Goal: Information Seeking & Learning: Learn about a topic

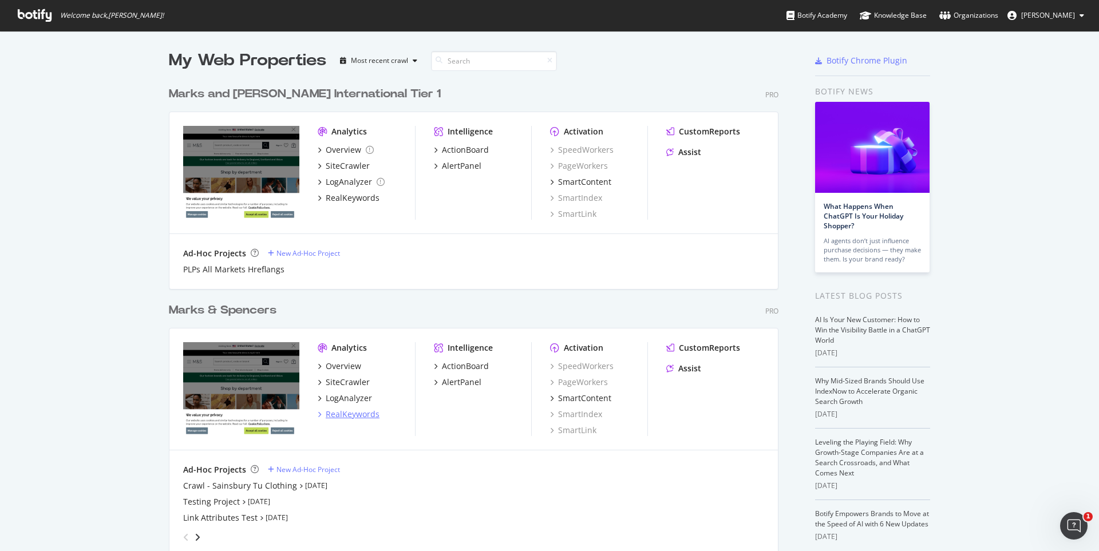
click at [345, 412] on div "RealKeywords" at bounding box center [353, 414] width 54 height 11
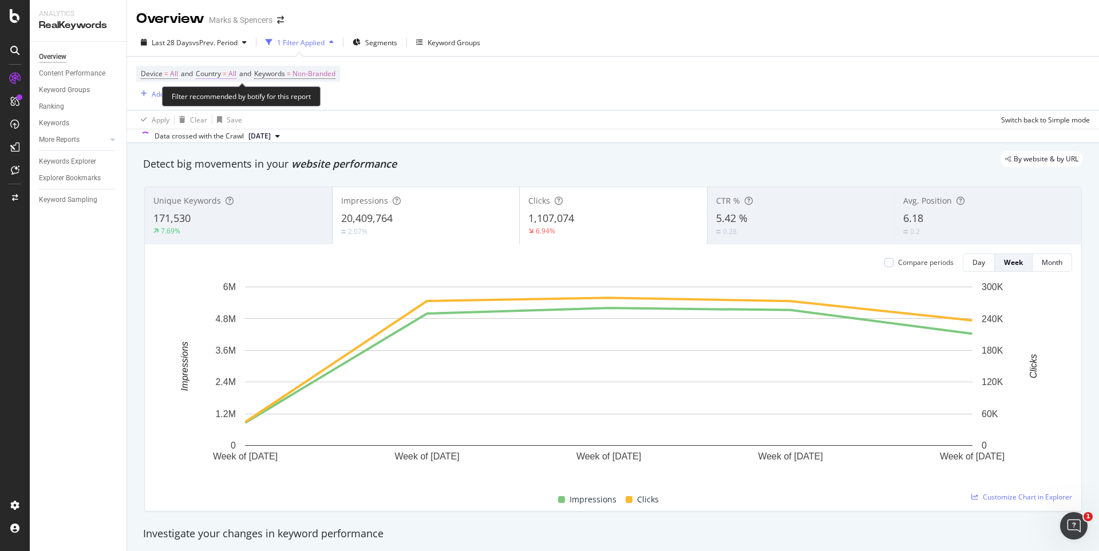
click at [235, 77] on span "All" at bounding box center [232, 74] width 8 height 16
click at [215, 103] on span "All" at bounding box center [213, 101] width 8 height 10
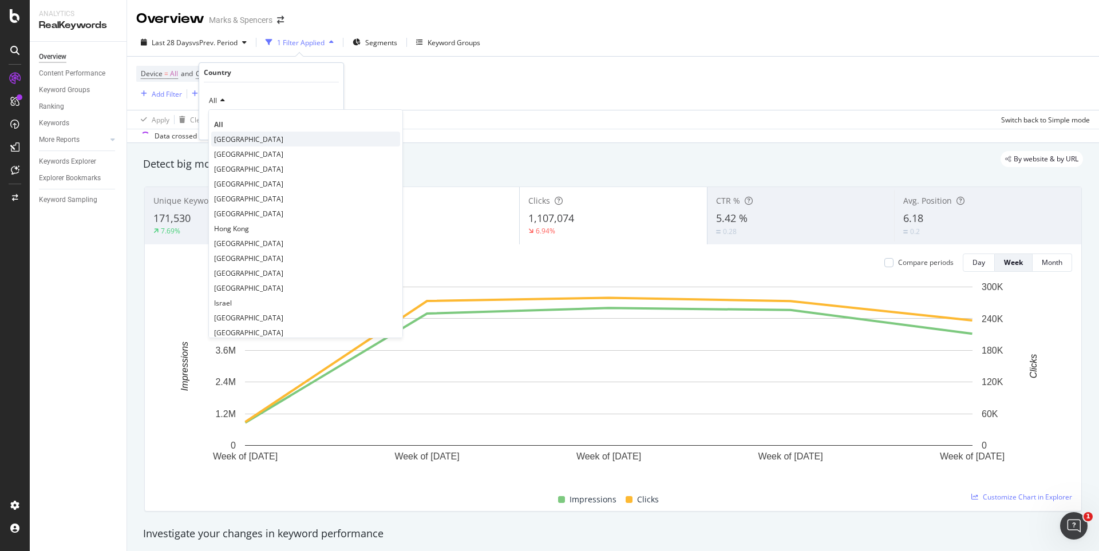
click at [221, 140] on span "[GEOGRAPHIC_DATA]" at bounding box center [248, 139] width 69 height 10
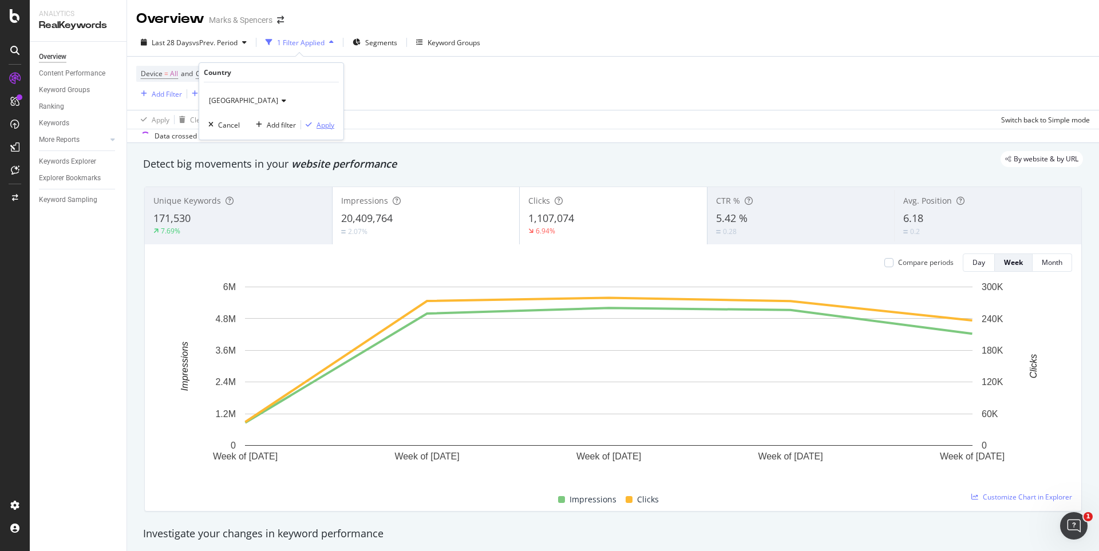
click at [316, 128] on div "Apply" at bounding box center [325, 125] width 18 height 10
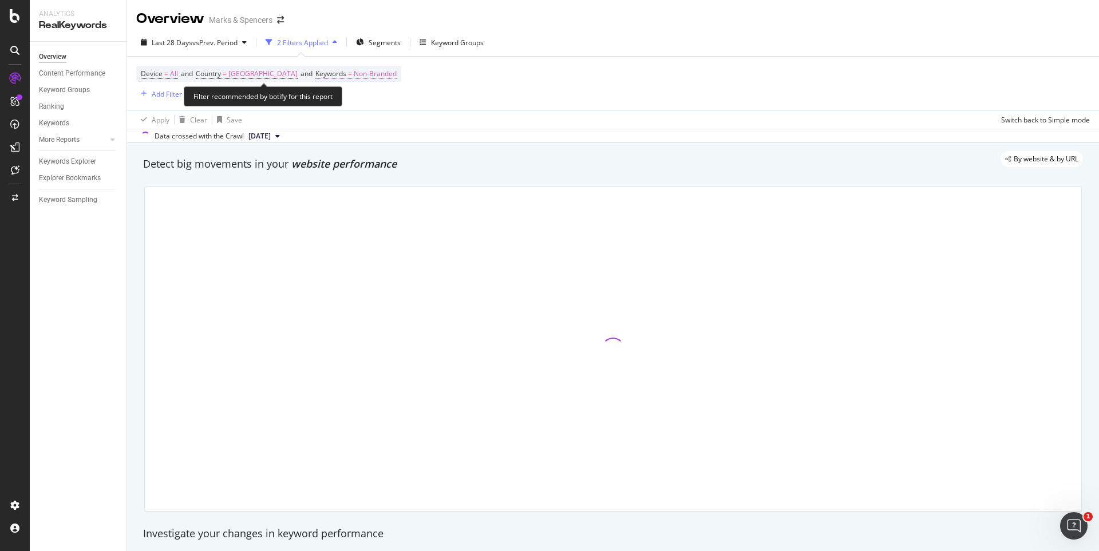
click at [365, 76] on span "Non-Branded" at bounding box center [375, 74] width 43 height 16
click at [351, 101] on span "Non-Branded" at bounding box center [338, 101] width 47 height 10
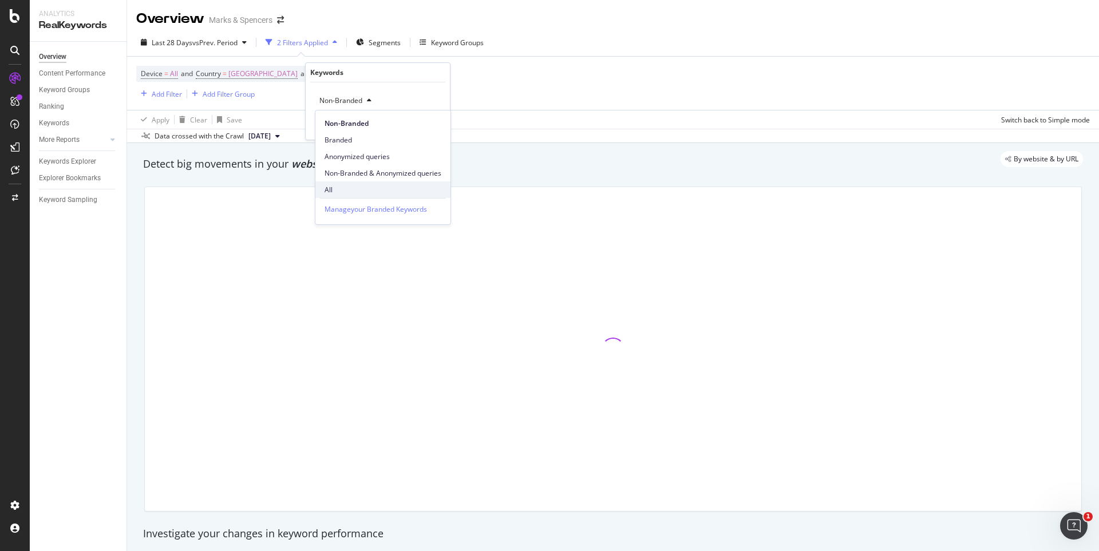
click at [324, 188] on span "All" at bounding box center [382, 190] width 117 height 10
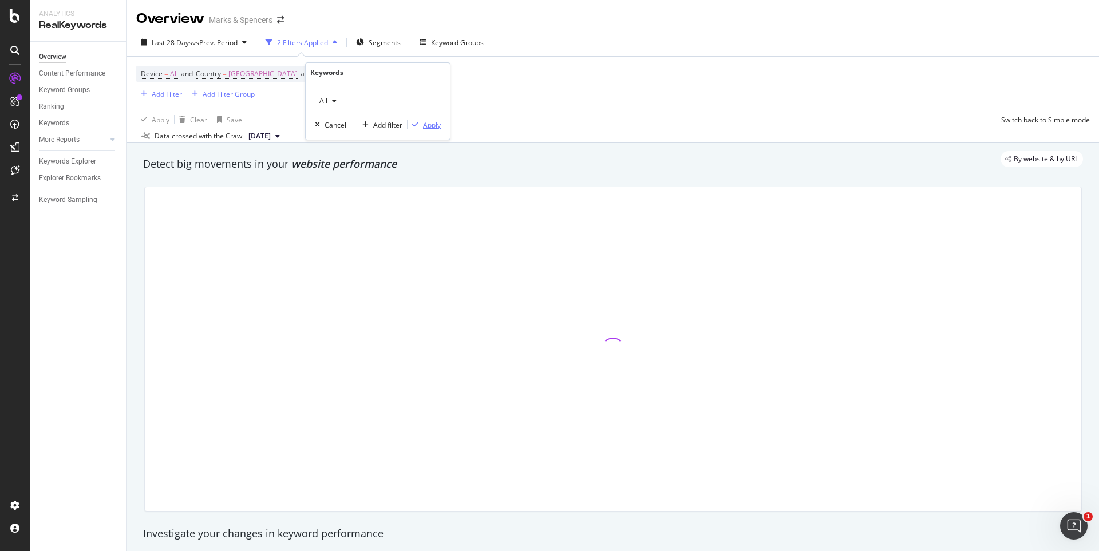
click at [424, 126] on div "Apply" at bounding box center [432, 125] width 18 height 10
click at [173, 100] on div "Add Filter" at bounding box center [159, 94] width 46 height 13
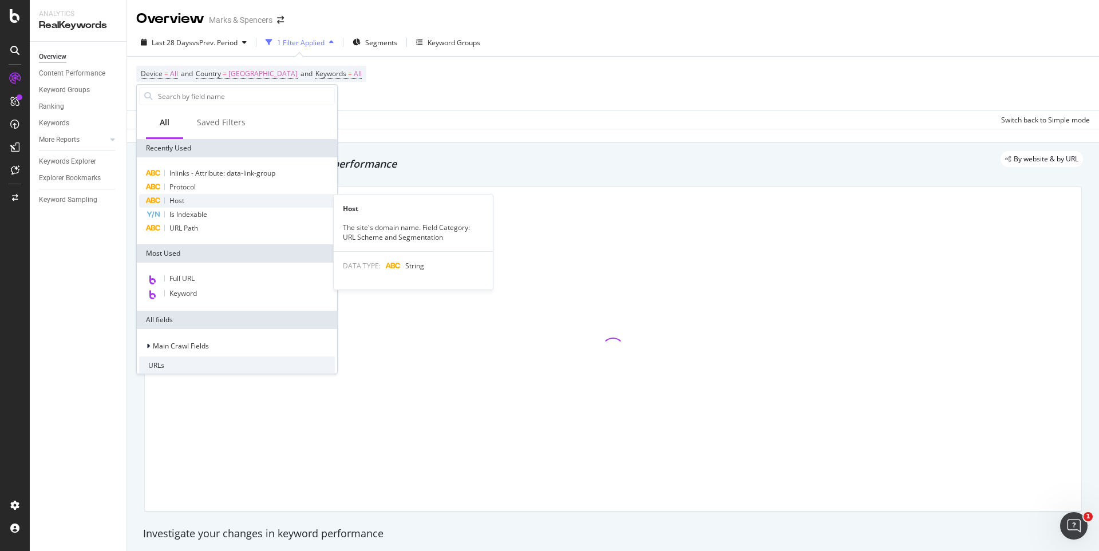
click at [178, 197] on span "Host" at bounding box center [176, 201] width 15 height 10
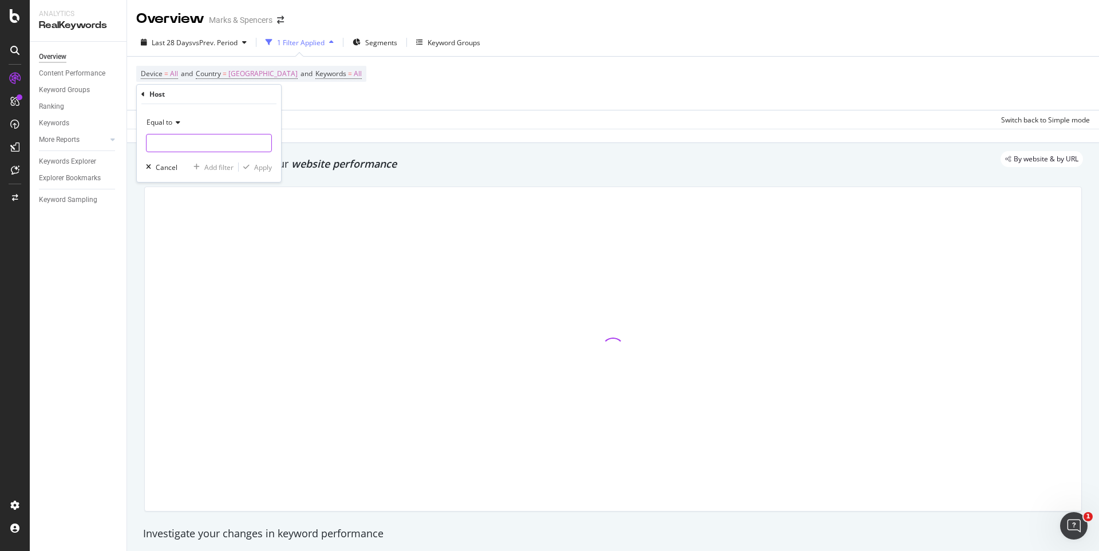
click at [203, 142] on input "text" at bounding box center [208, 143] width 125 height 18
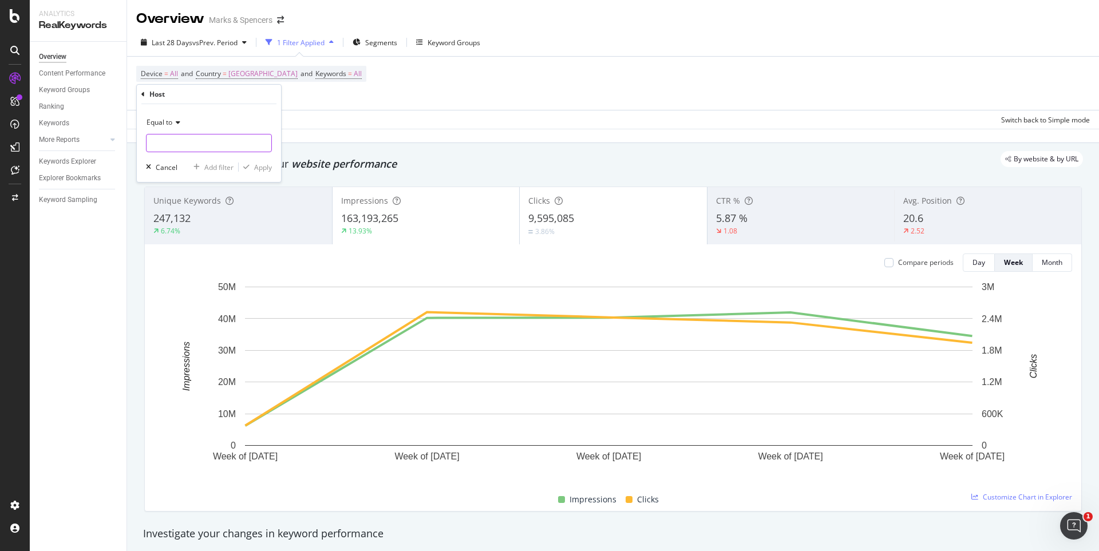
click at [204, 147] on input "text" at bounding box center [208, 143] width 125 height 18
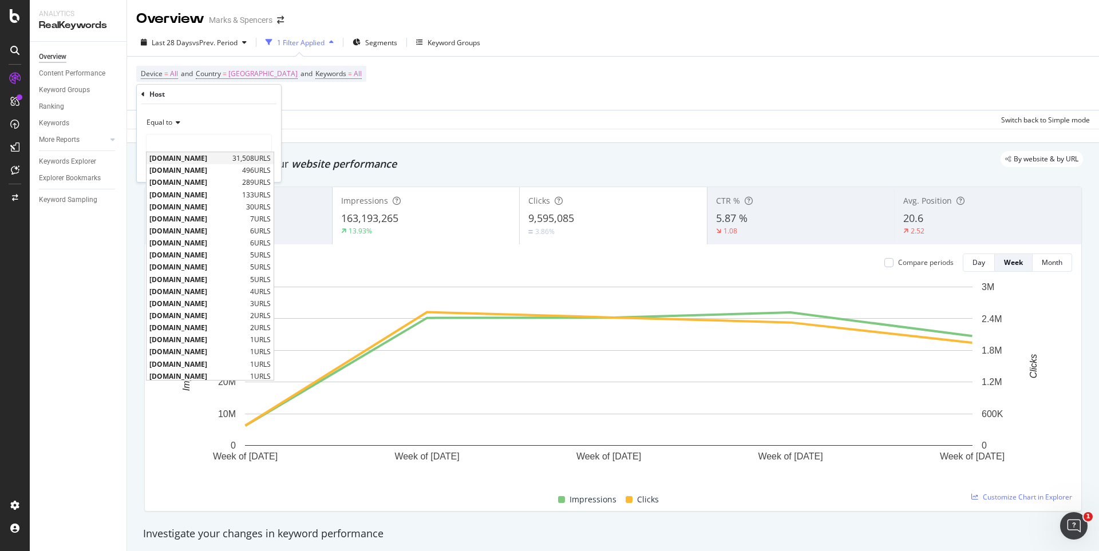
click at [211, 157] on span "[DOMAIN_NAME]" at bounding box center [189, 158] width 80 height 10
type input "[DOMAIN_NAME]"
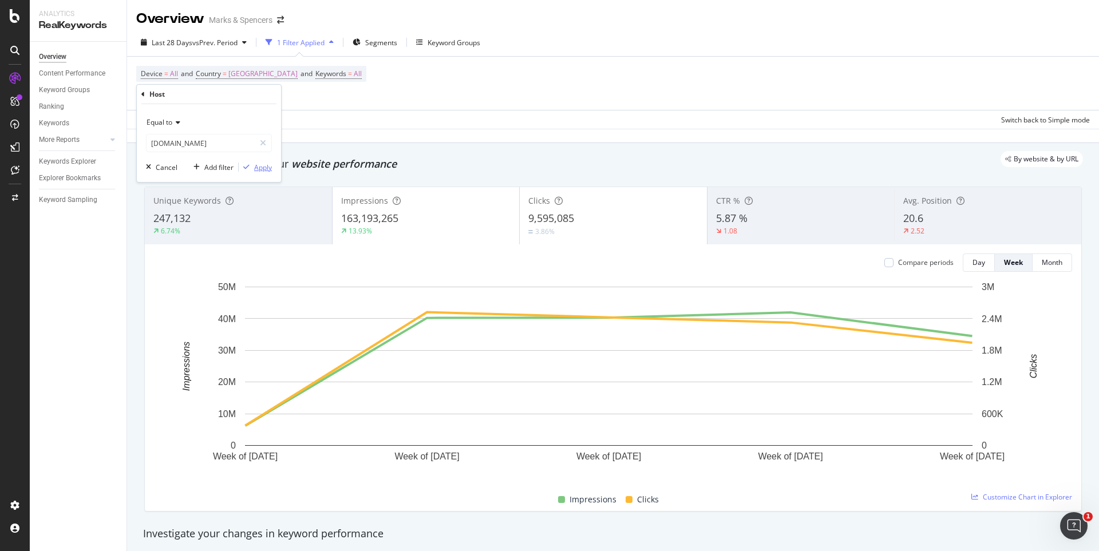
click at [266, 163] on div "Apply" at bounding box center [263, 168] width 18 height 10
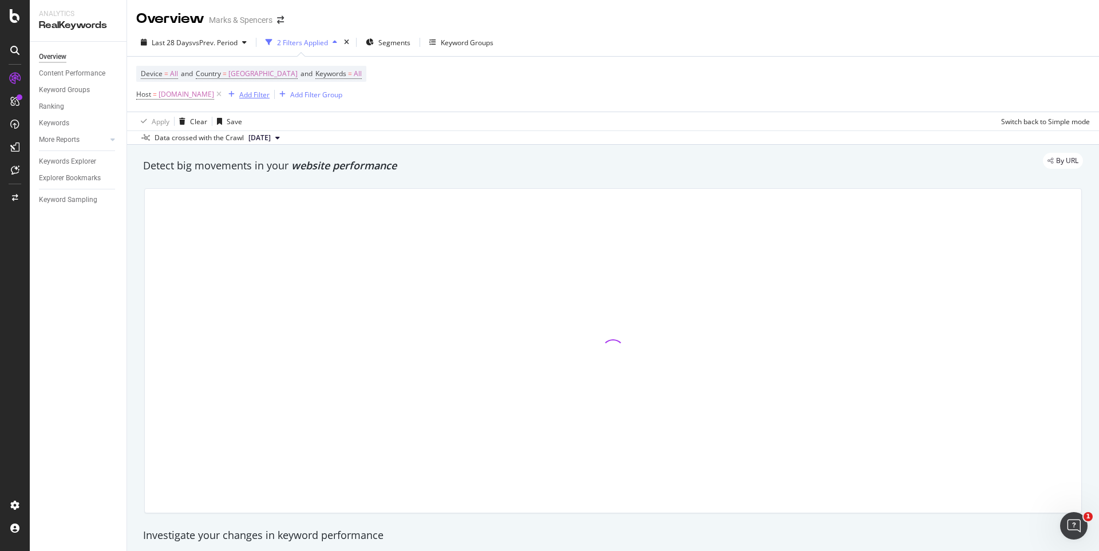
click at [270, 92] on div "Add Filter" at bounding box center [254, 95] width 30 height 10
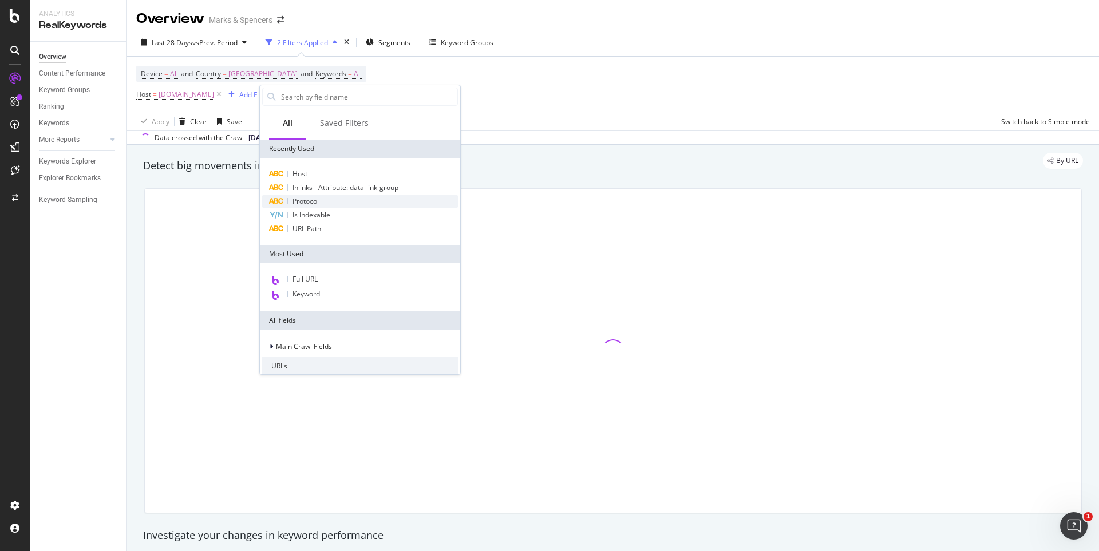
click at [307, 199] on span "Protocol" at bounding box center [305, 201] width 26 height 10
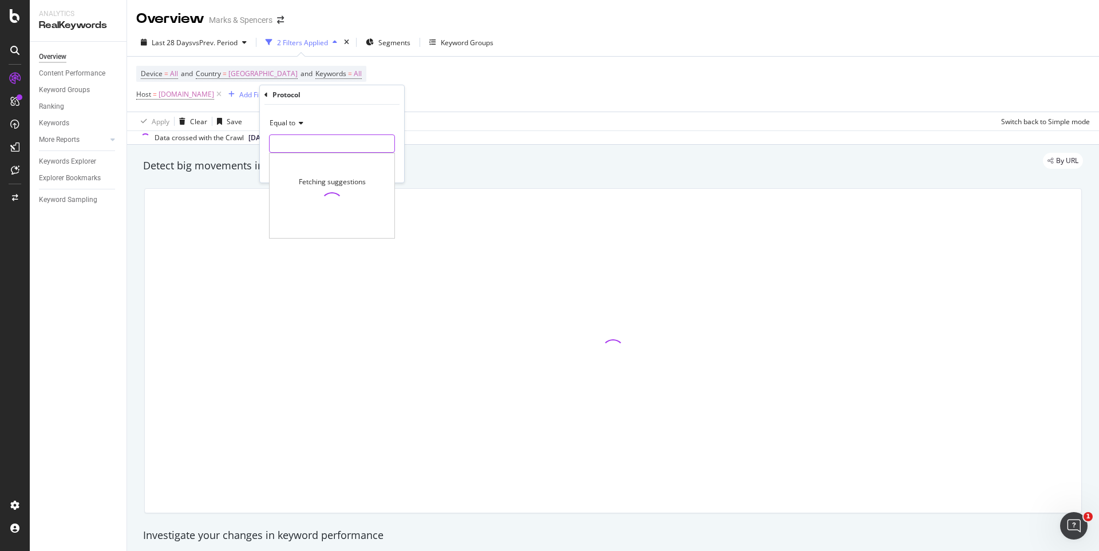
click at [323, 145] on input "text" at bounding box center [332, 143] width 125 height 18
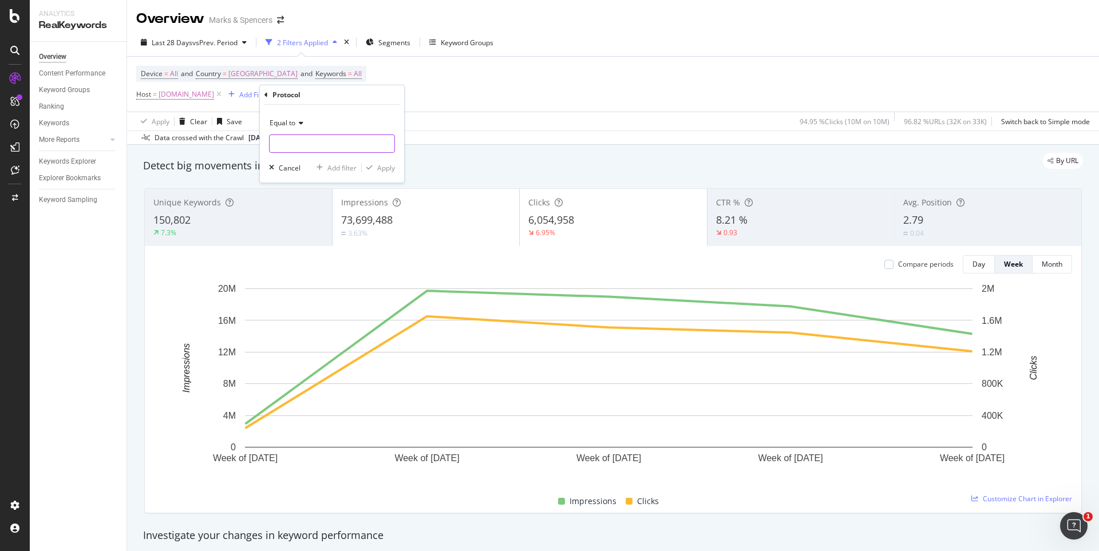
click at [332, 143] on input "text" at bounding box center [332, 143] width 125 height 18
click at [330, 159] on span "https" at bounding box center [312, 159] width 80 height 10
type input "https"
click at [378, 166] on div "Apply" at bounding box center [386, 168] width 18 height 10
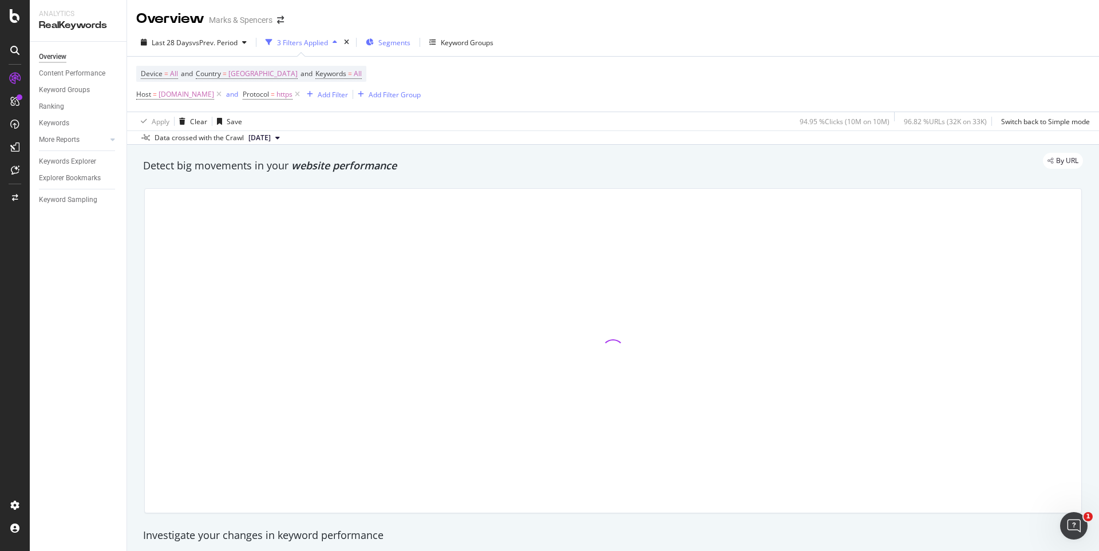
click at [398, 40] on span "Segments" at bounding box center [394, 43] width 32 height 10
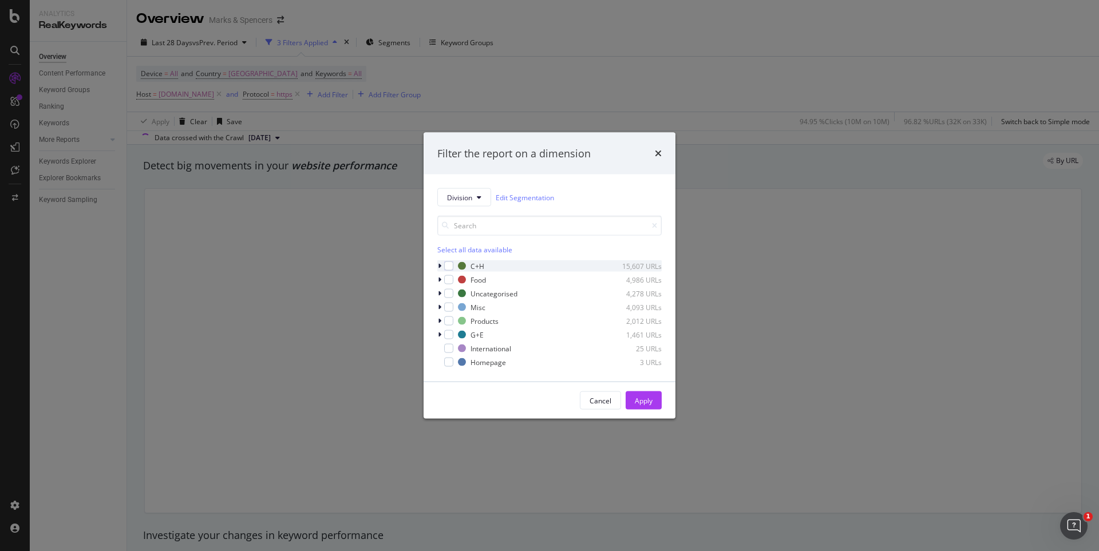
click at [440, 270] on div "modal" at bounding box center [440, 265] width 7 height 11
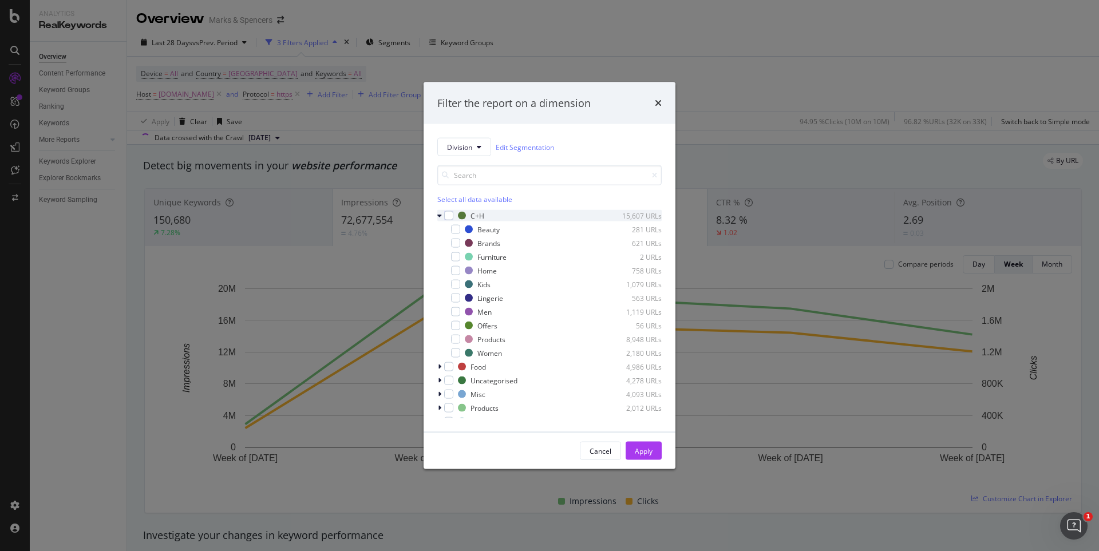
click at [441, 215] on icon "modal" at bounding box center [439, 215] width 5 height 7
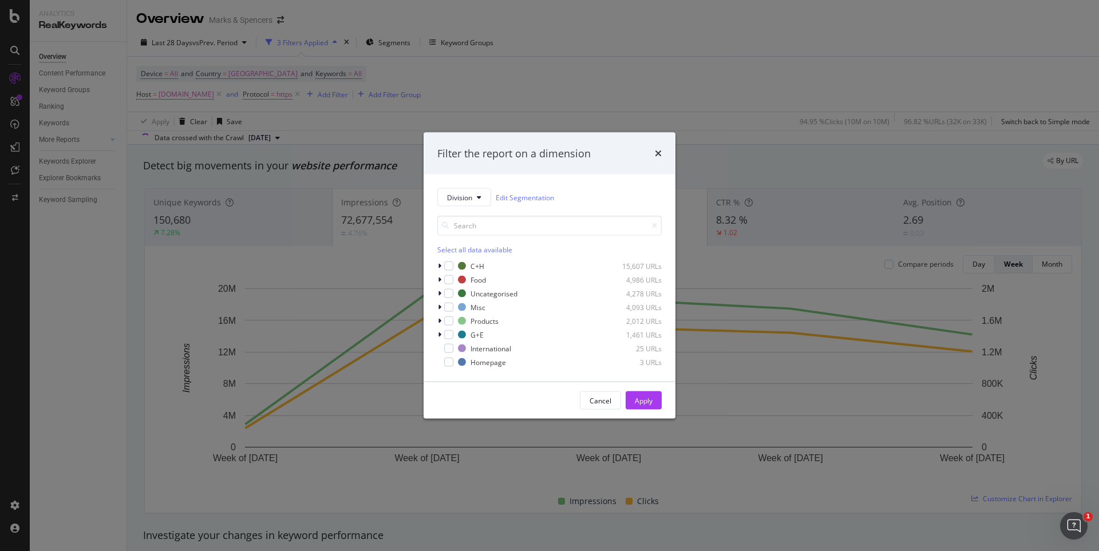
click at [437, 264] on div "Division Edit Segmentation Select all data available C+H 15,607 URLs Food 4,986…" at bounding box center [549, 278] width 252 height 207
click at [439, 266] on icon "modal" at bounding box center [439, 266] width 3 height 7
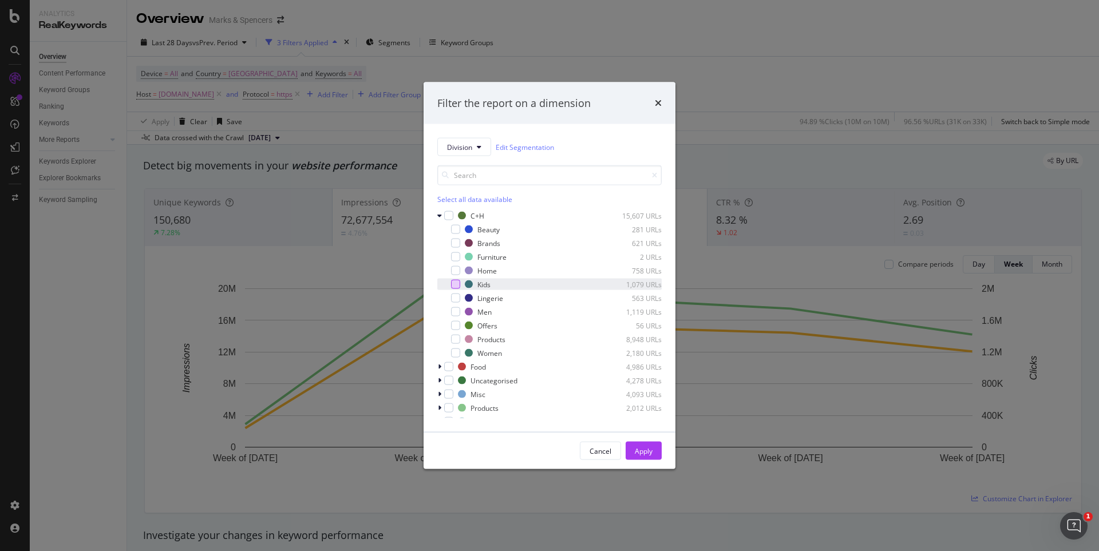
click at [453, 284] on div "modal" at bounding box center [455, 284] width 9 height 9
click at [642, 454] on div "Apply" at bounding box center [644, 451] width 18 height 10
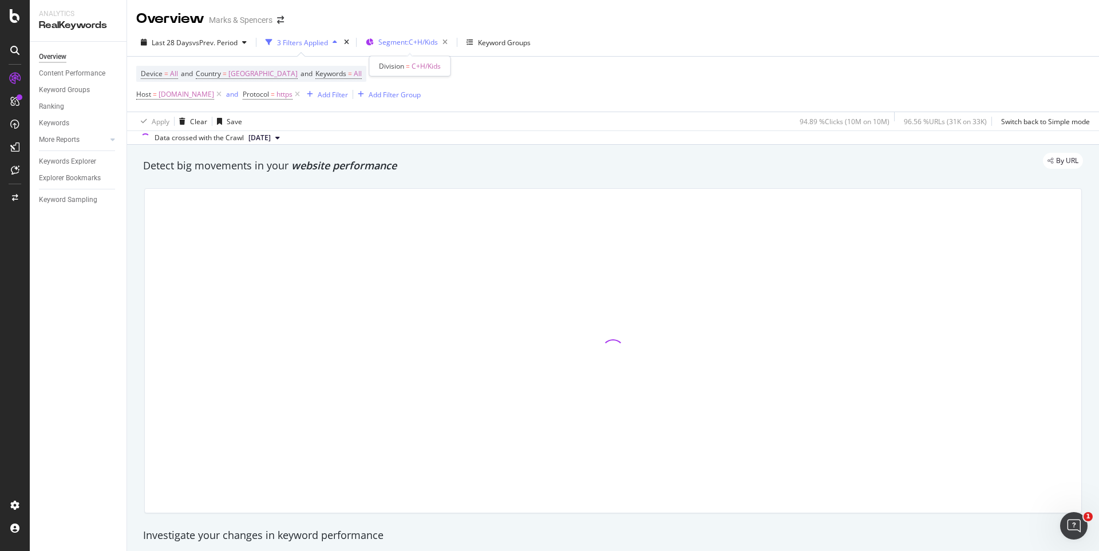
click at [422, 44] on span "Segment: C+H/Kids" at bounding box center [408, 42] width 60 height 10
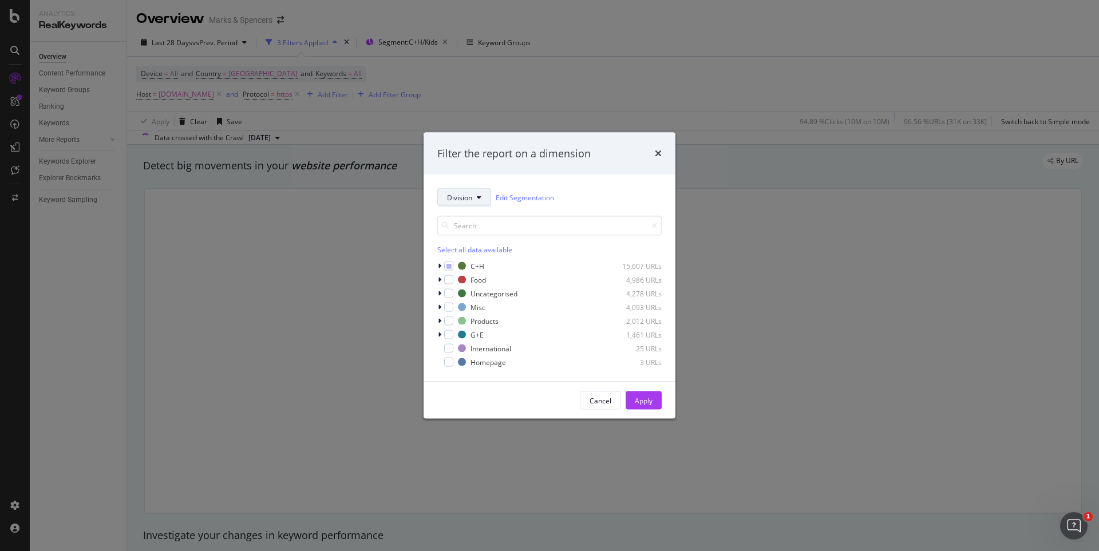
click at [473, 192] on button "Division" at bounding box center [464, 197] width 54 height 18
click at [462, 263] on span "BU" at bounding box center [484, 260] width 74 height 10
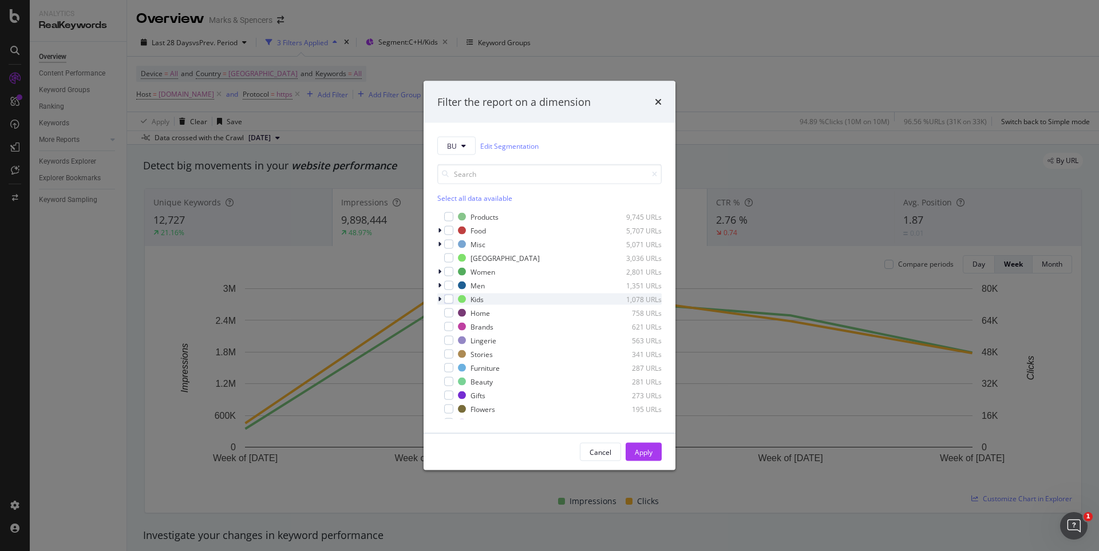
click at [440, 300] on icon "modal" at bounding box center [439, 299] width 3 height 7
click at [454, 350] on div "modal" at bounding box center [455, 351] width 9 height 9
click at [646, 453] on div "Apply" at bounding box center [644, 452] width 18 height 10
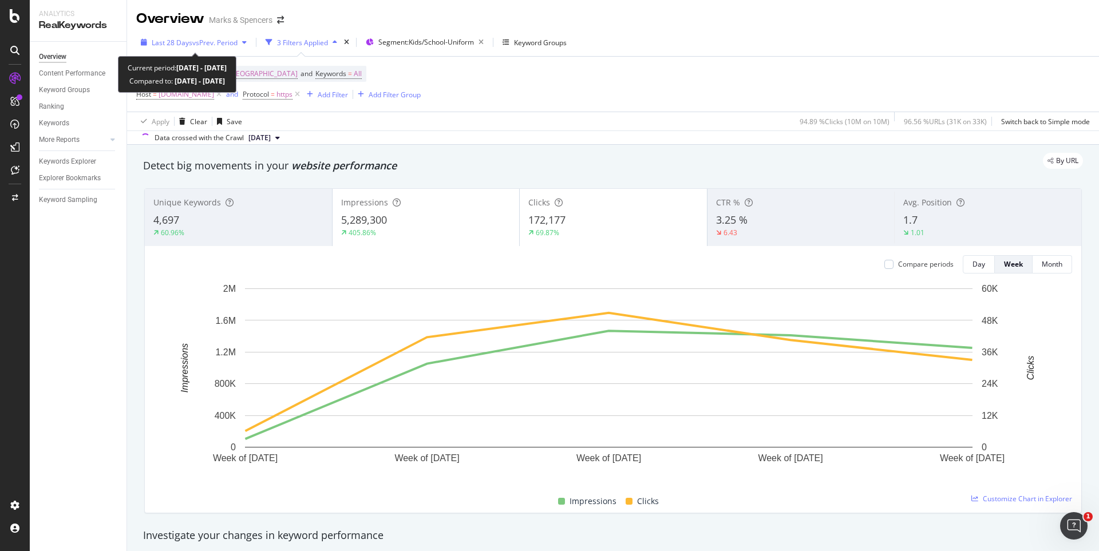
click at [143, 43] on icon "button" at bounding box center [144, 42] width 6 height 7
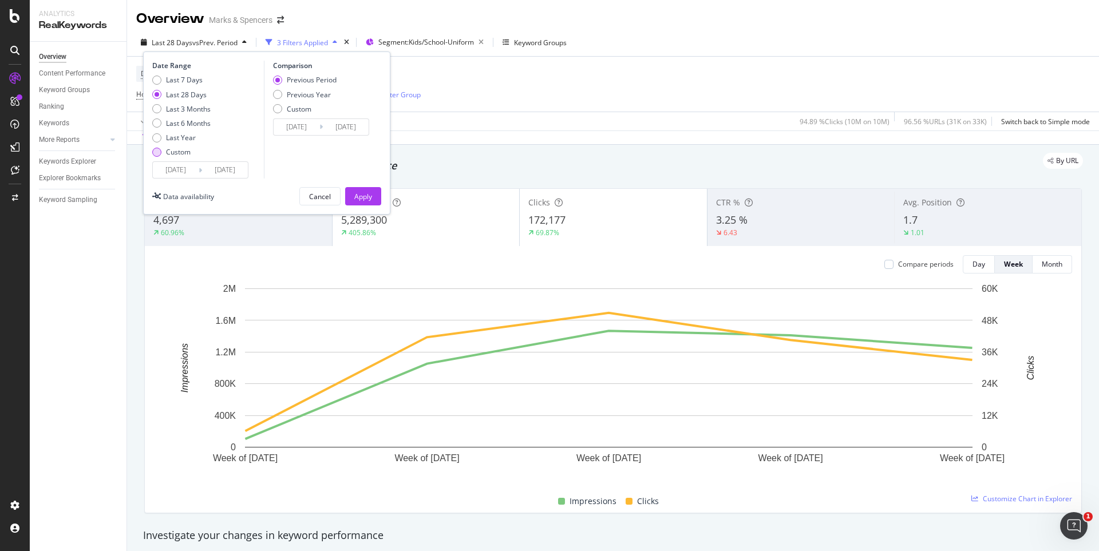
click at [162, 154] on div "Custom" at bounding box center [181, 152] width 58 height 10
click at [158, 153] on div "Custom" at bounding box center [156, 152] width 9 height 9
click at [179, 168] on input "[DATE]" at bounding box center [176, 170] width 46 height 16
click at [185, 171] on input "[DATE]" at bounding box center [176, 170] width 46 height 16
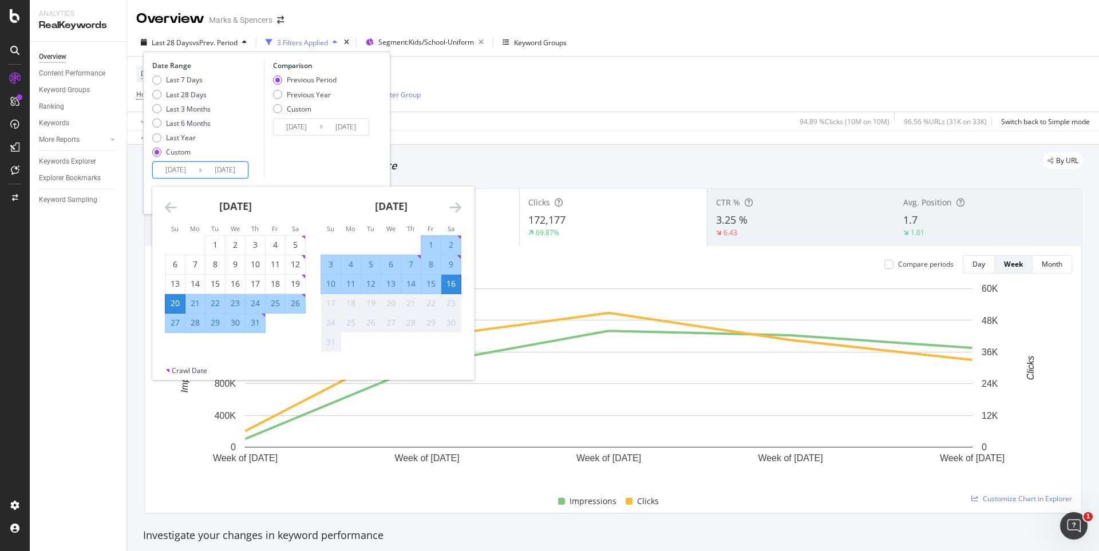
click at [175, 215] on div "[DATE]" at bounding box center [235, 211] width 141 height 49
click at [171, 211] on icon "Move backward to switch to the previous month." at bounding box center [171, 207] width 12 height 14
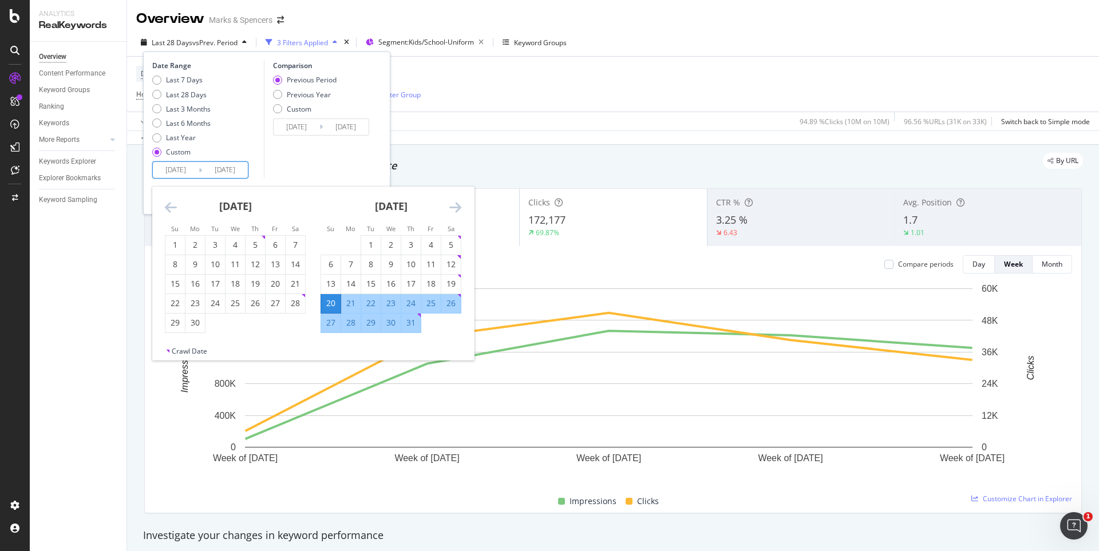
click at [171, 211] on icon "Move backward to switch to the previous month." at bounding box center [171, 207] width 12 height 14
click at [172, 212] on icon "Move backward to switch to the previous month." at bounding box center [171, 207] width 12 height 14
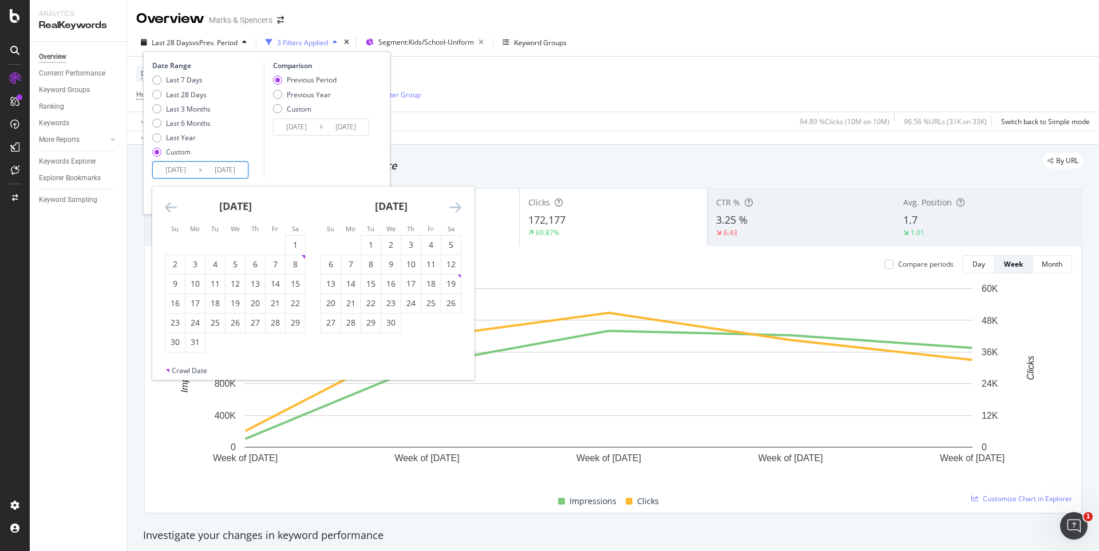
click at [172, 212] on icon "Move backward to switch to the previous month." at bounding box center [171, 207] width 12 height 14
click at [456, 209] on icon "Move forward to switch to the next month." at bounding box center [455, 207] width 12 height 14
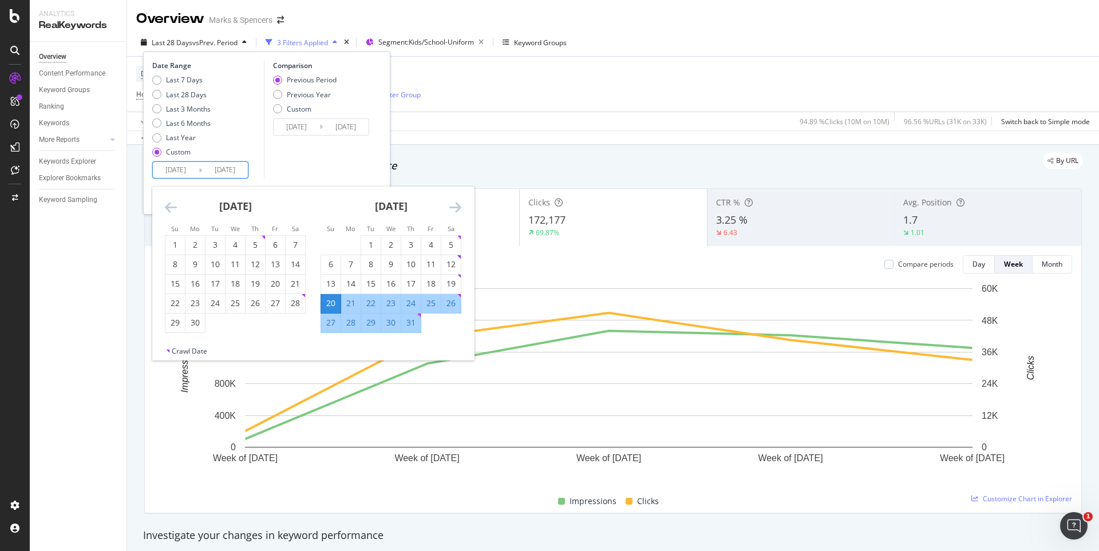
click at [456, 209] on icon "Move forward to switch to the next month." at bounding box center [455, 207] width 12 height 14
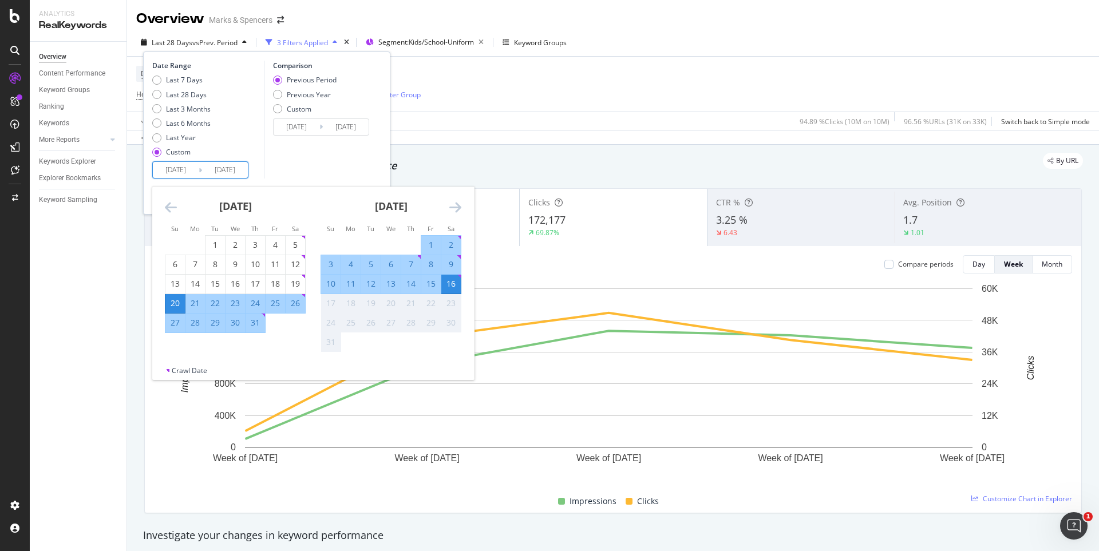
click at [172, 205] on icon "Move backward to switch to the previous month." at bounding box center [171, 207] width 12 height 14
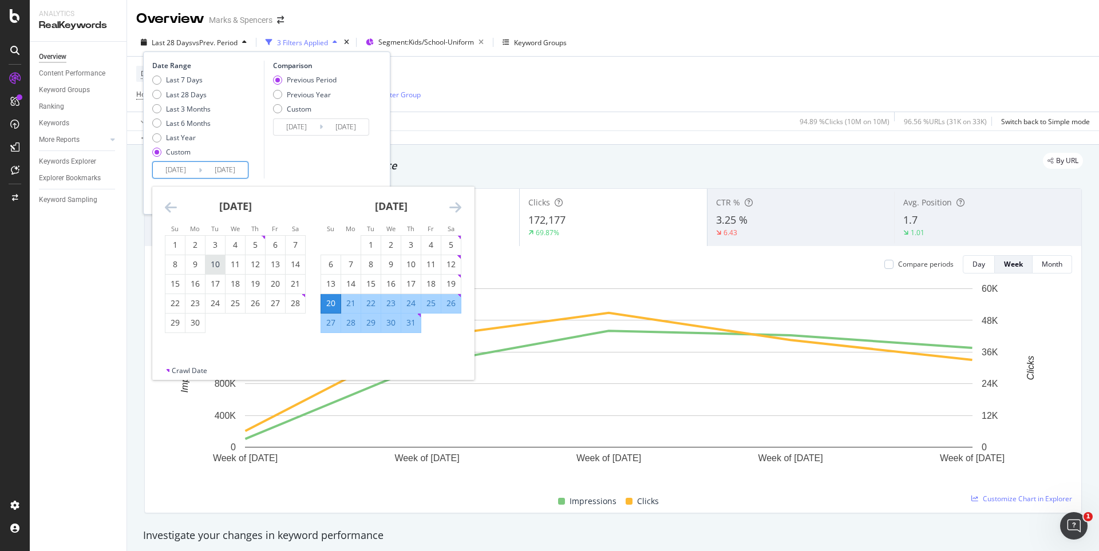
click at [209, 264] on div "10" at bounding box center [214, 264] width 19 height 11
type input "[DATE]"
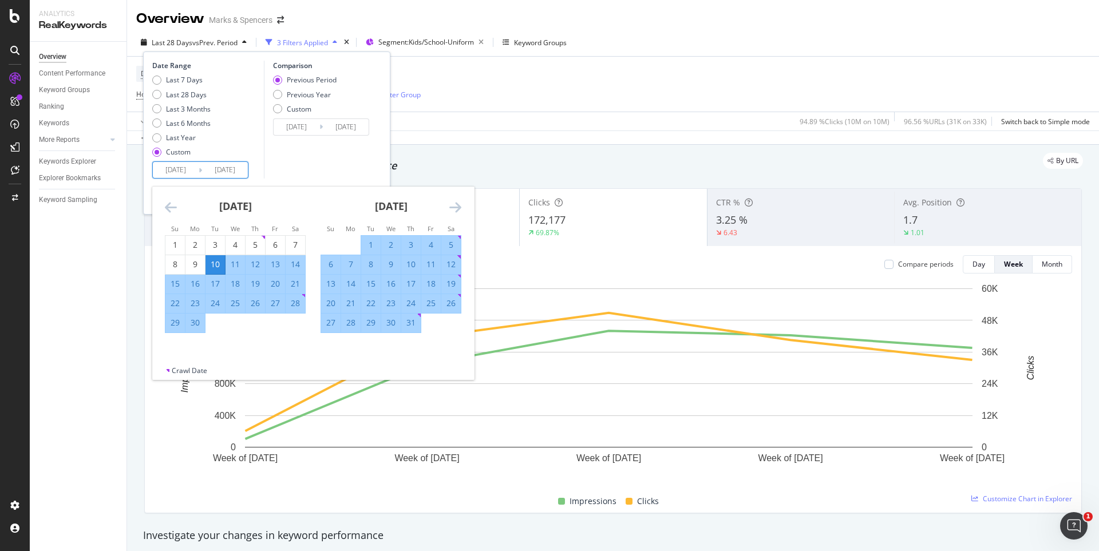
click at [448, 205] on div "[DATE]" at bounding box center [390, 211] width 141 height 49
click at [453, 207] on icon "Move forward to switch to the next month." at bounding box center [455, 207] width 12 height 14
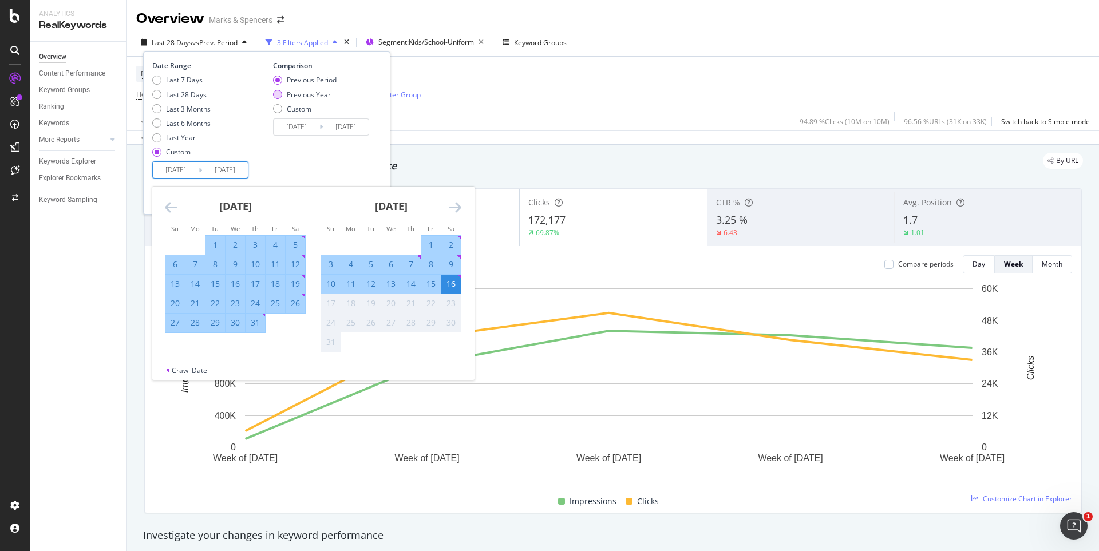
click at [312, 95] on div "Previous Year" at bounding box center [309, 95] width 44 height 10
type input "[DATE]"
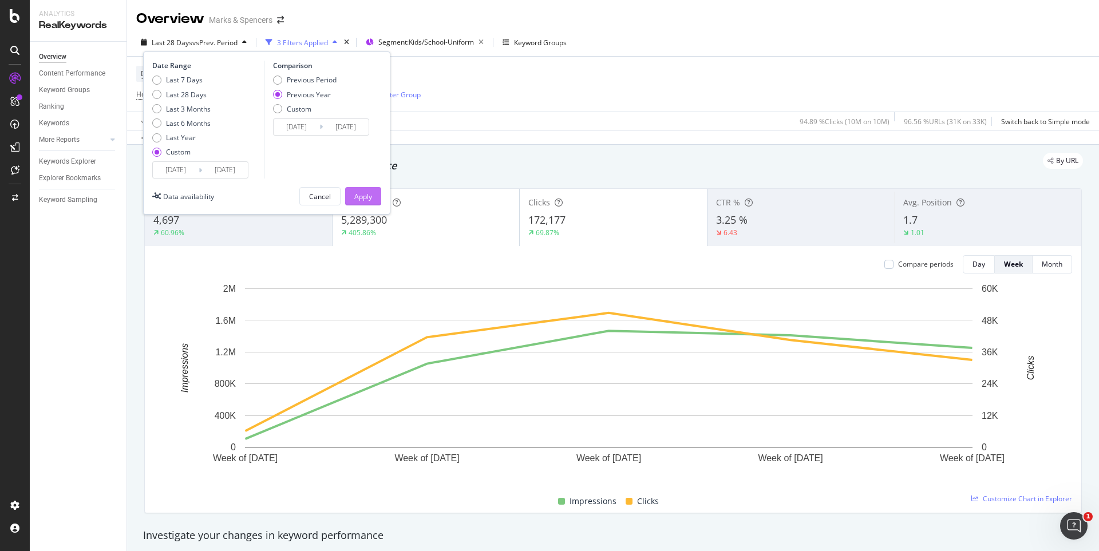
click at [365, 192] on div "Apply" at bounding box center [363, 197] width 18 height 10
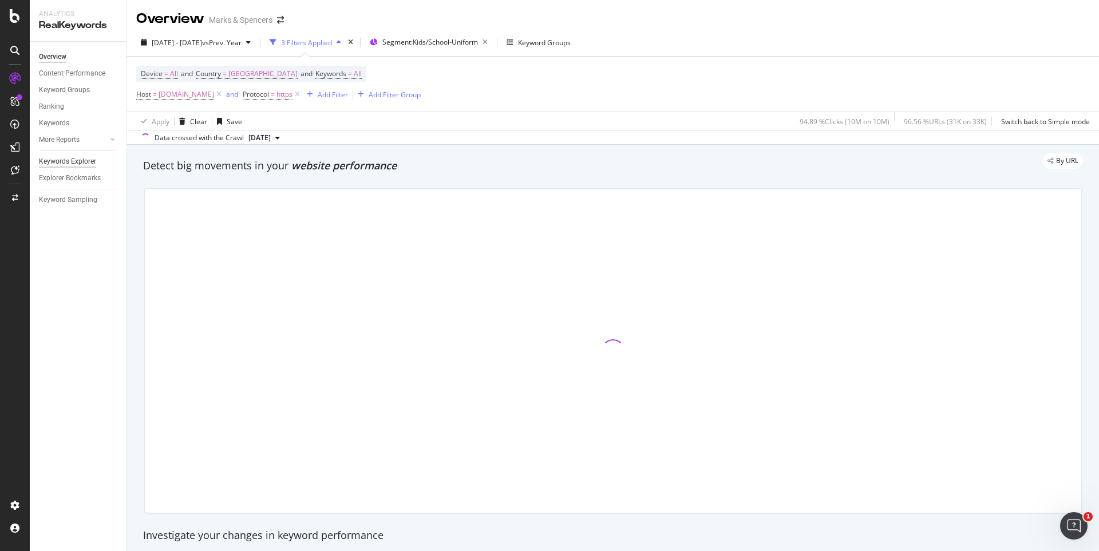
click at [88, 163] on div "Keywords Explorer" at bounding box center [67, 162] width 57 height 12
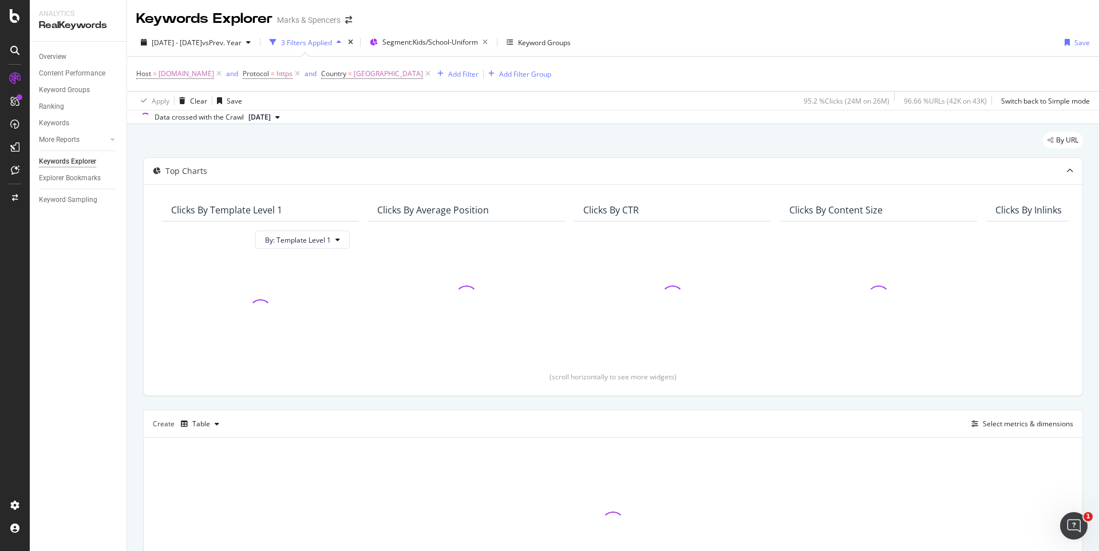
click at [325, 43] on div "3 Filters Applied" at bounding box center [306, 43] width 51 height 10
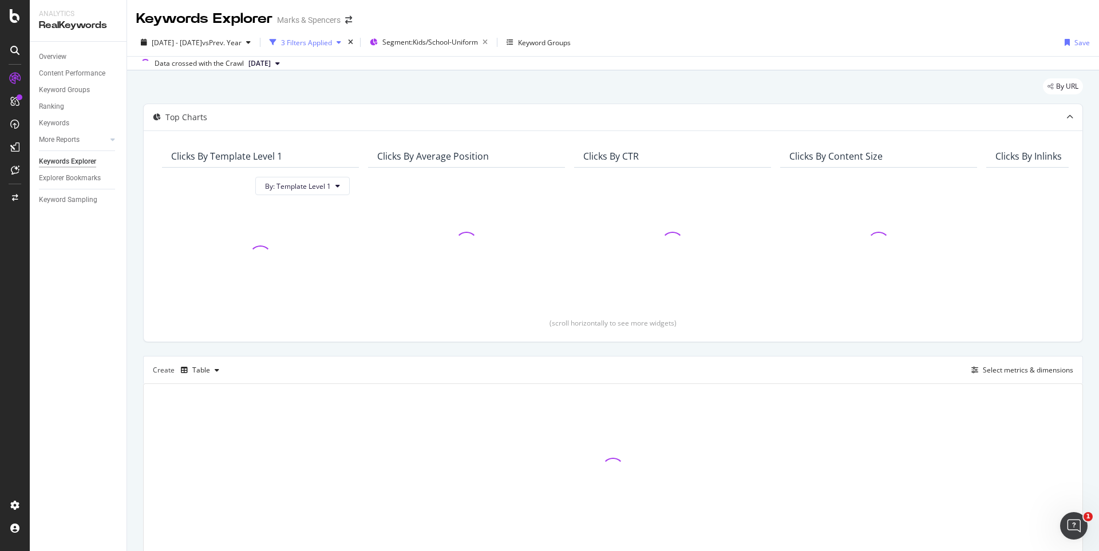
click at [325, 43] on div "3 Filters Applied" at bounding box center [306, 43] width 51 height 10
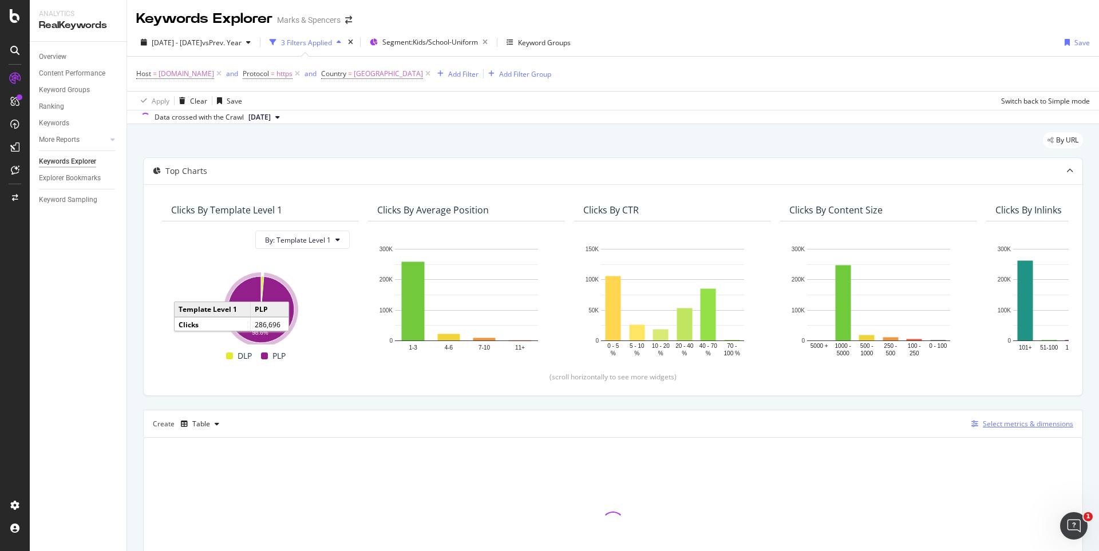
click at [997, 421] on div "Select metrics & dimensions" at bounding box center [1028, 424] width 90 height 10
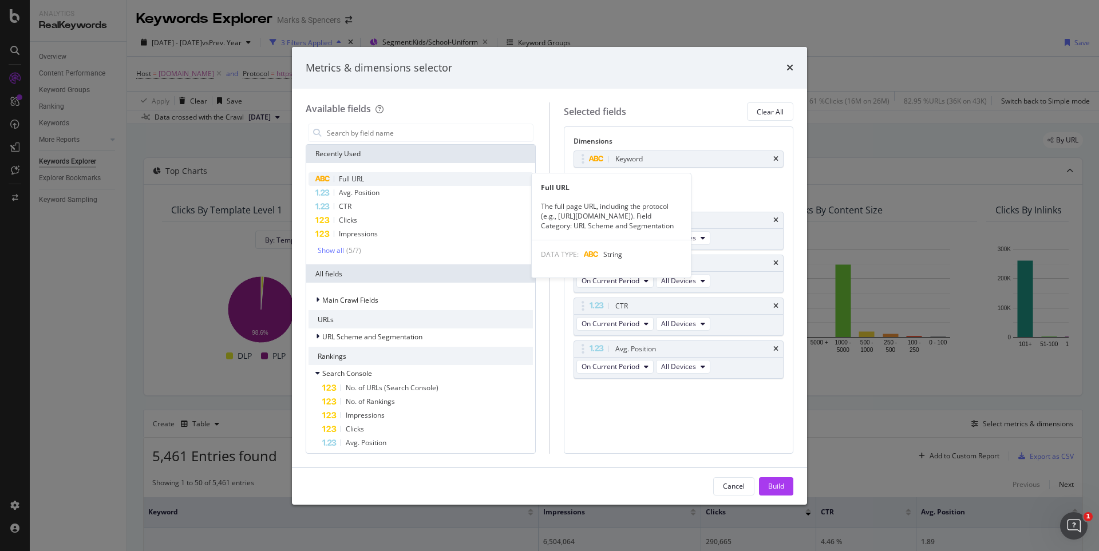
click at [352, 181] on span "Full URL" at bounding box center [351, 179] width 25 height 10
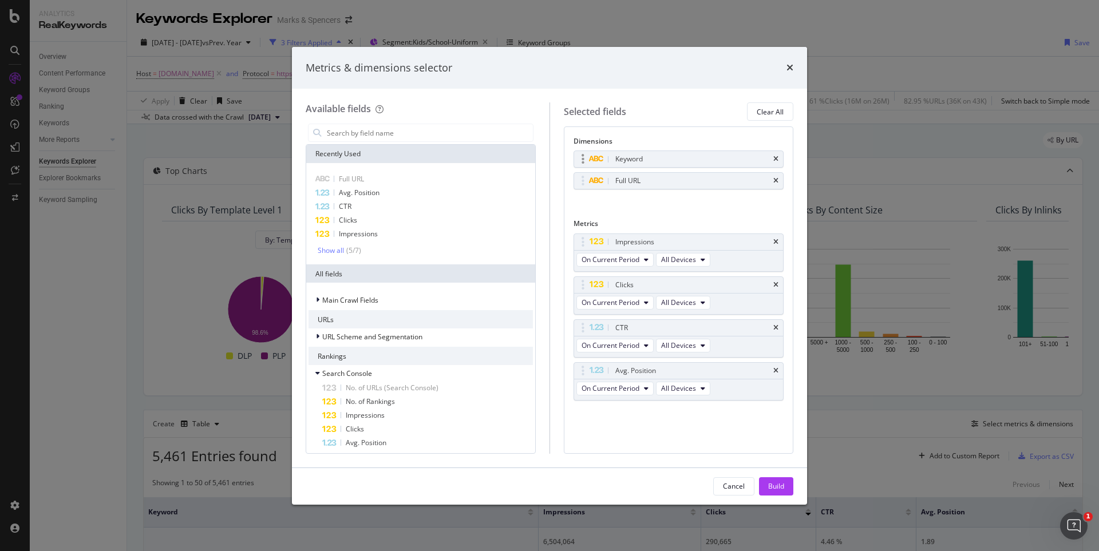
click at [773, 154] on div "Keyword" at bounding box center [678, 159] width 209 height 16
click at [775, 161] on icon "times" at bounding box center [775, 159] width 5 height 7
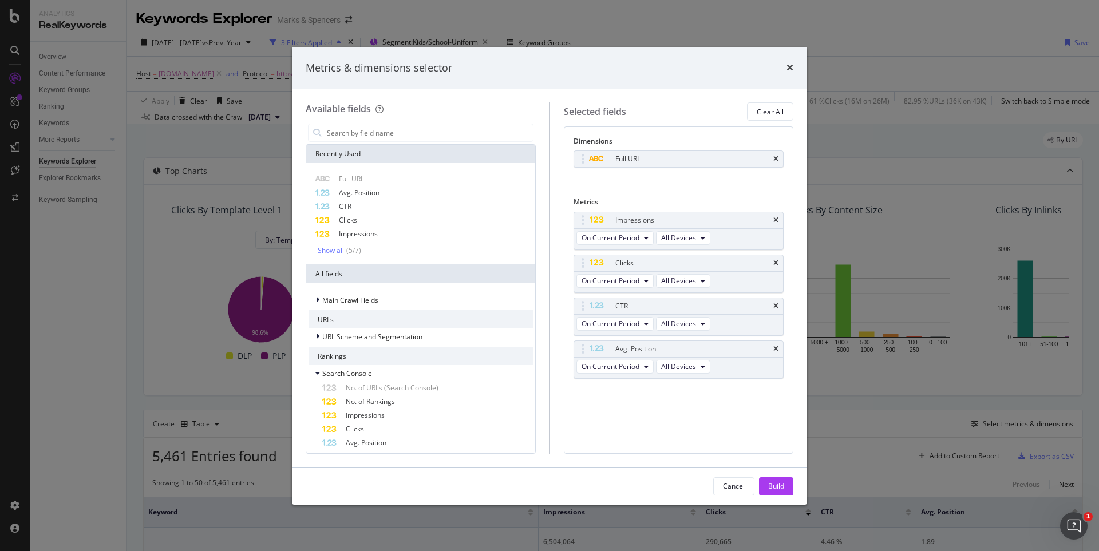
drag, startPoint x: 773, startPoint y: 308, endPoint x: 774, endPoint y: 340, distance: 32.1
click at [774, 308] on icon "times" at bounding box center [775, 306] width 5 height 7
click at [776, 308] on icon "times" at bounding box center [775, 306] width 5 height 7
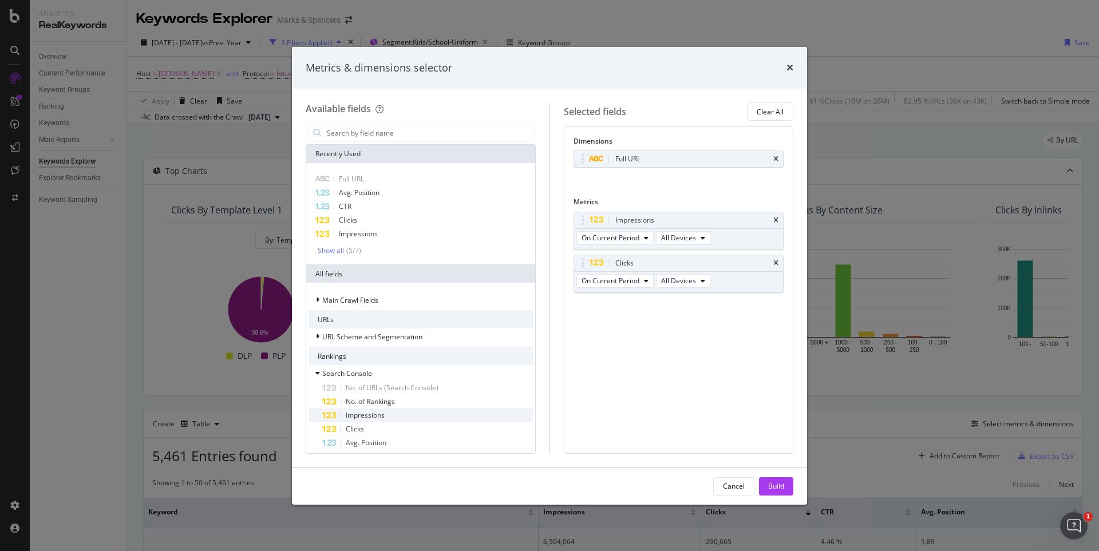
click at [358, 414] on span "Impressions" at bounding box center [365, 415] width 39 height 10
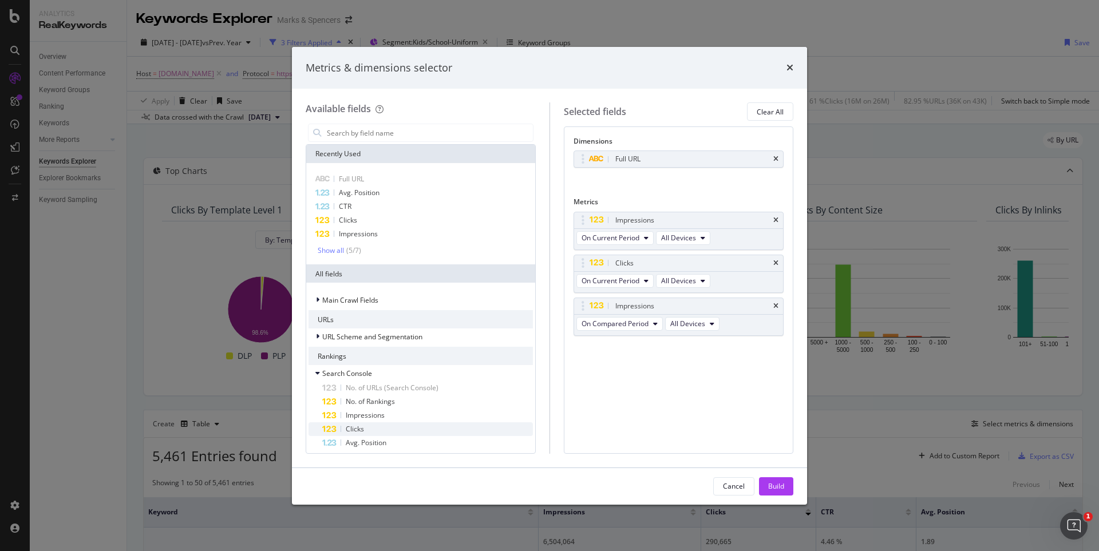
click at [357, 431] on span "Clicks" at bounding box center [355, 429] width 18 height 10
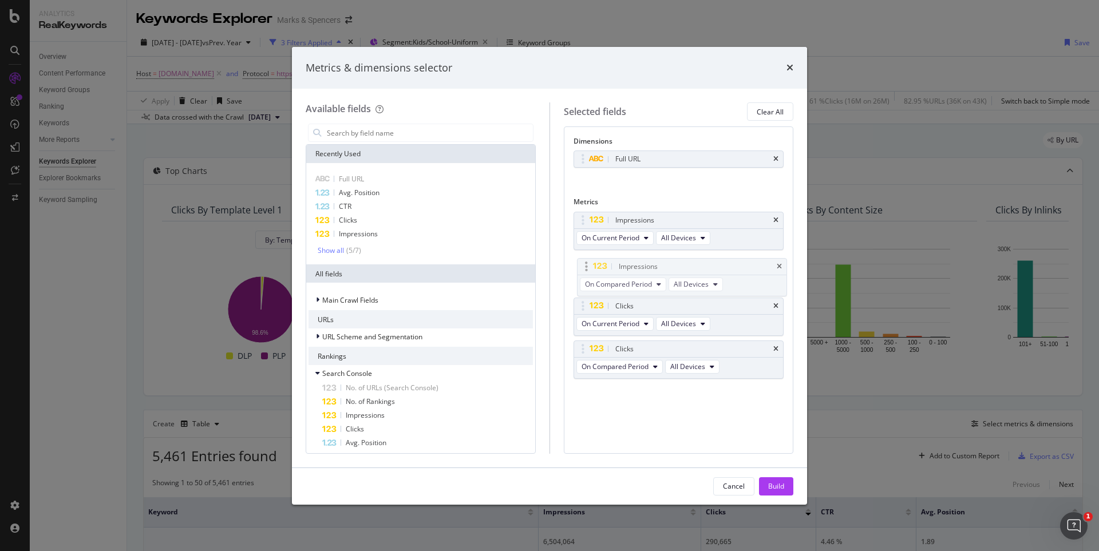
drag, startPoint x: 586, startPoint y: 309, endPoint x: 589, endPoint y: 270, distance: 39.6
click at [589, 270] on body "Analytics RealKeywords Overview Content Performance Keyword Groups Ranking Keyw…" at bounding box center [549, 275] width 1099 height 551
click at [765, 486] on button "Build" at bounding box center [776, 486] width 34 height 18
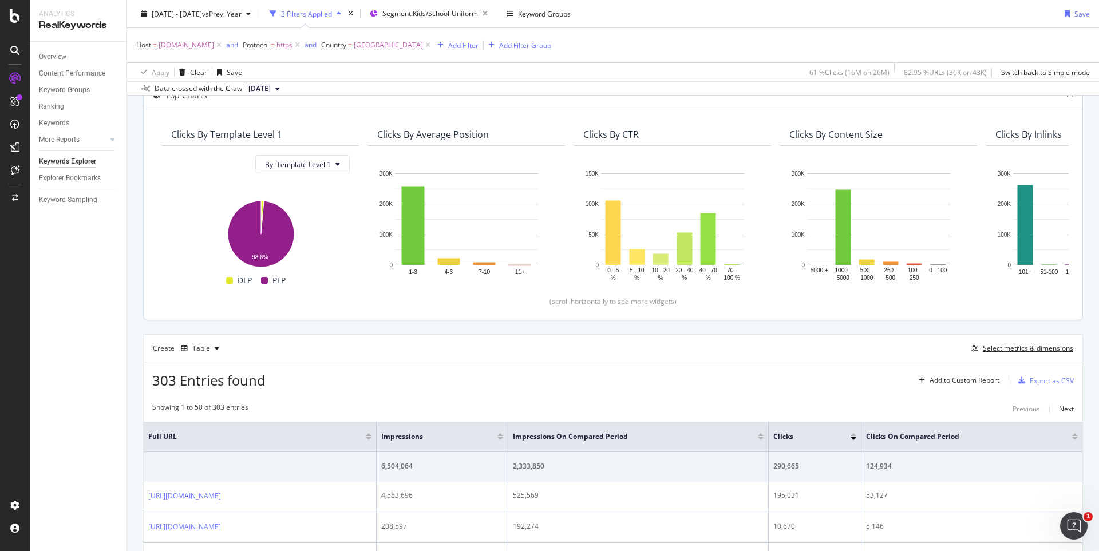
scroll to position [172, 0]
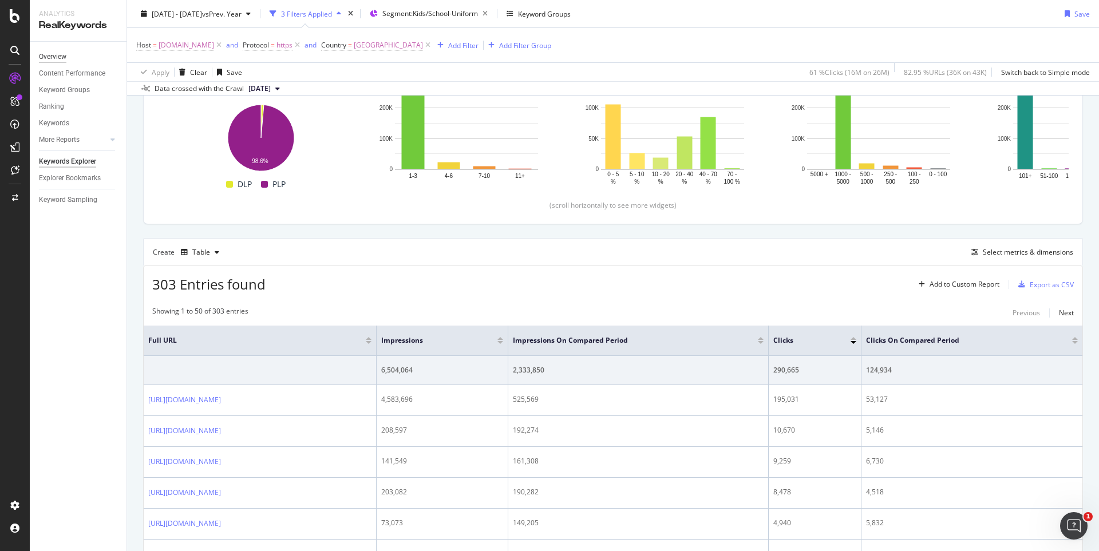
drag, startPoint x: 322, startPoint y: 402, endPoint x: 56, endPoint y: 60, distance: 433.1
click at [56, 60] on div "Overview" at bounding box center [52, 57] width 27 height 12
click at [56, 58] on div "Overview" at bounding box center [52, 57] width 27 height 12
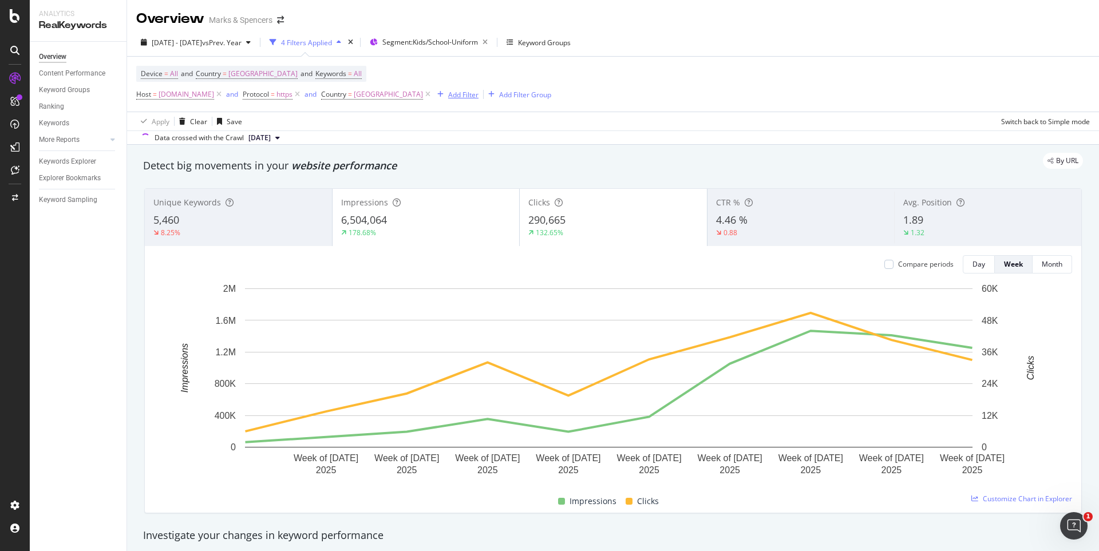
click at [478, 96] on div "Add Filter" at bounding box center [463, 95] width 30 height 10
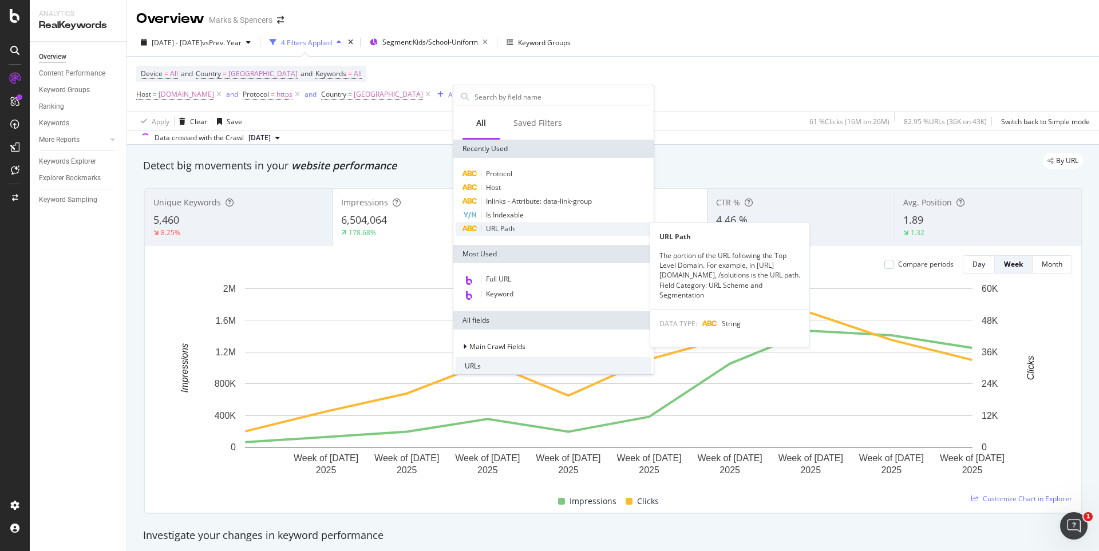
click at [501, 231] on span "URL Path" at bounding box center [500, 229] width 29 height 10
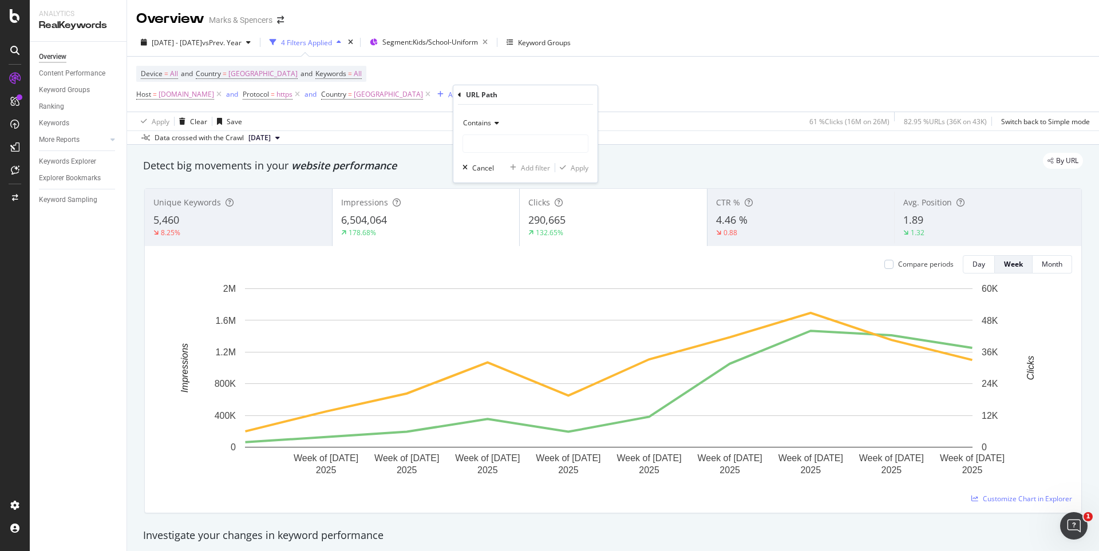
click at [501, 231] on div "178.68%" at bounding box center [426, 233] width 170 height 10
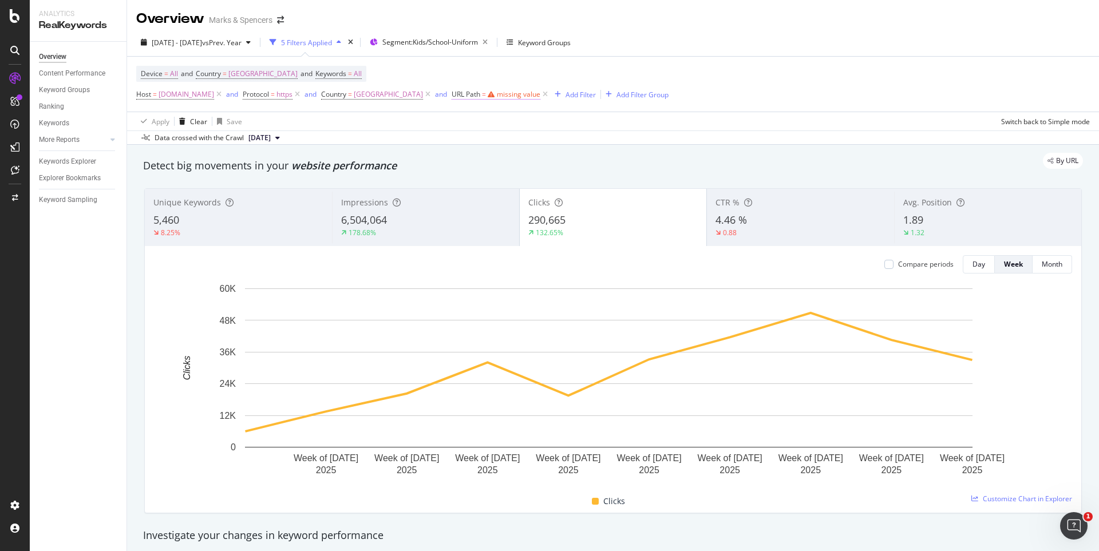
click at [520, 96] on div "missing value" at bounding box center [518, 94] width 43 height 10
paste input "/l/kids/school-uniform"
type input "/l/kids/school-uniform"
click at [517, 118] on icon at bounding box center [514, 121] width 8 height 7
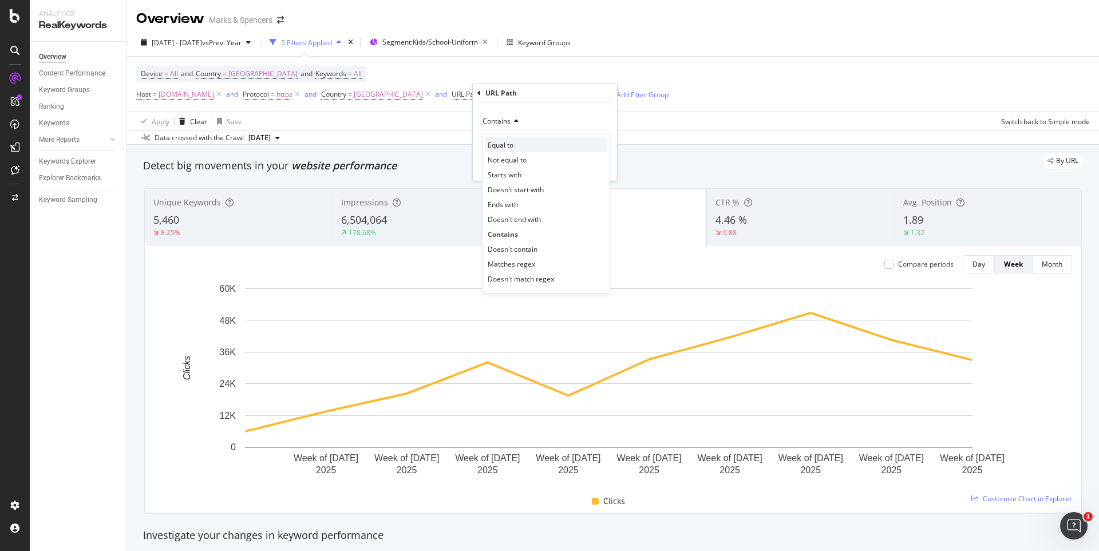
click at [502, 149] on span "Equal to" at bounding box center [501, 145] width 26 height 10
click at [506, 145] on input "/l/kids/school-uniform" at bounding box center [536, 142] width 108 height 18
paste input "[URL][DOMAIN_NAME]"
type input "[URL][DOMAIN_NAME]"
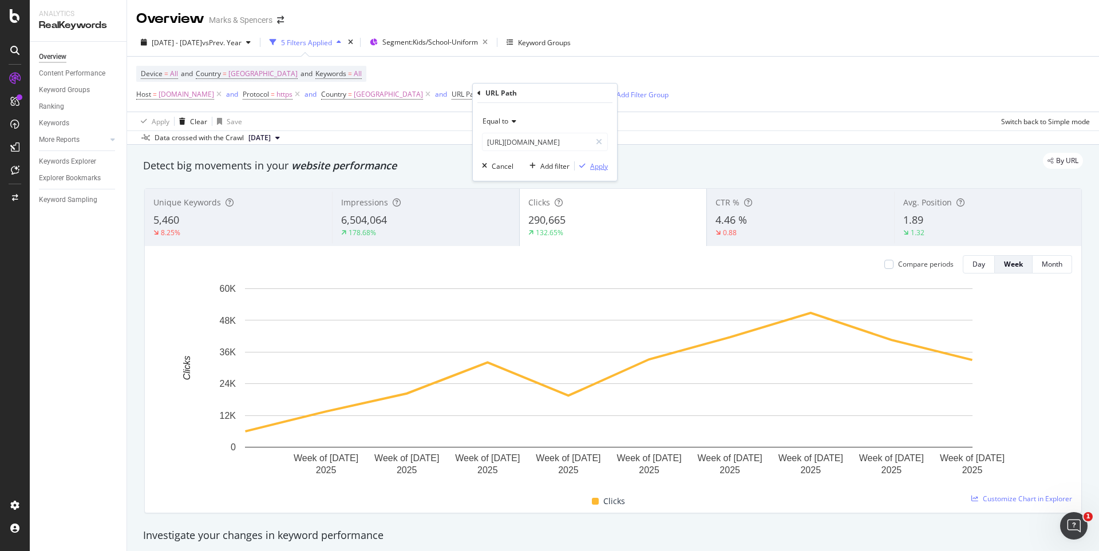
click at [599, 163] on div "Apply" at bounding box center [599, 166] width 18 height 10
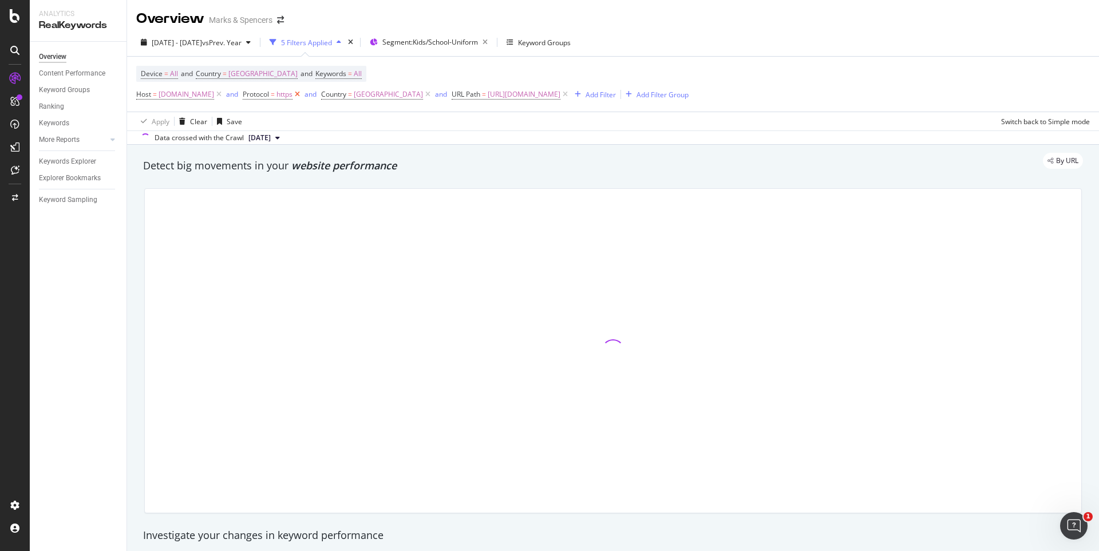
click at [302, 98] on icon at bounding box center [297, 94] width 10 height 11
click at [224, 98] on icon at bounding box center [219, 94] width 10 height 11
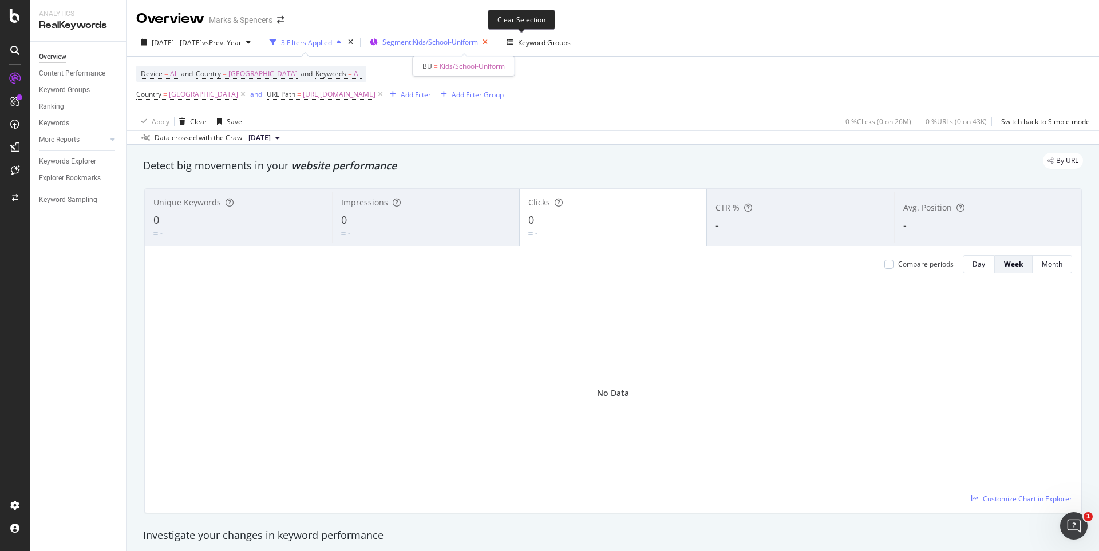
click at [492, 43] on icon "button" at bounding box center [485, 42] width 14 height 16
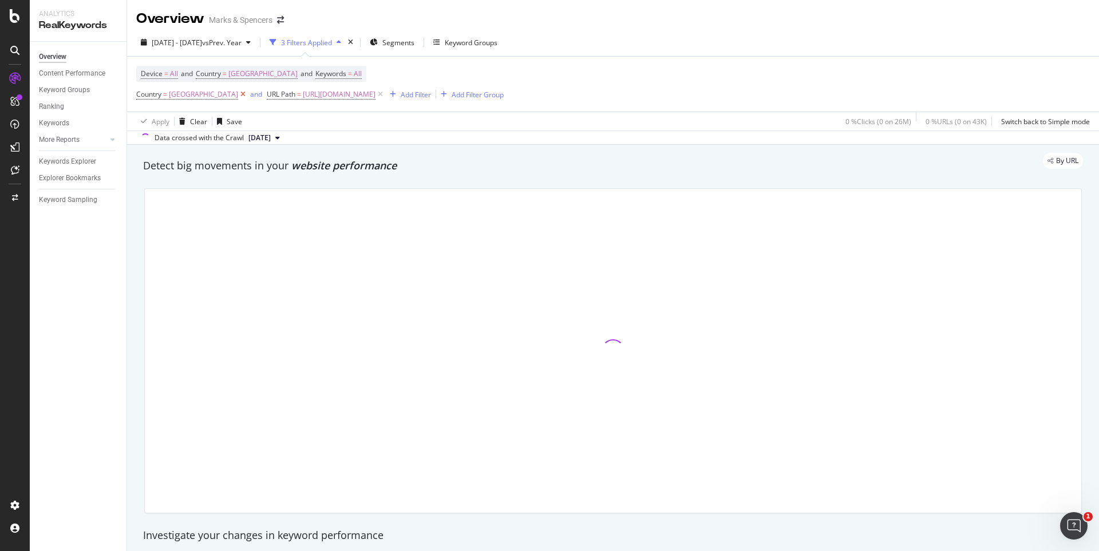
click at [238, 94] on icon at bounding box center [243, 94] width 10 height 11
click at [158, 93] on span "URL Path" at bounding box center [150, 94] width 29 height 10
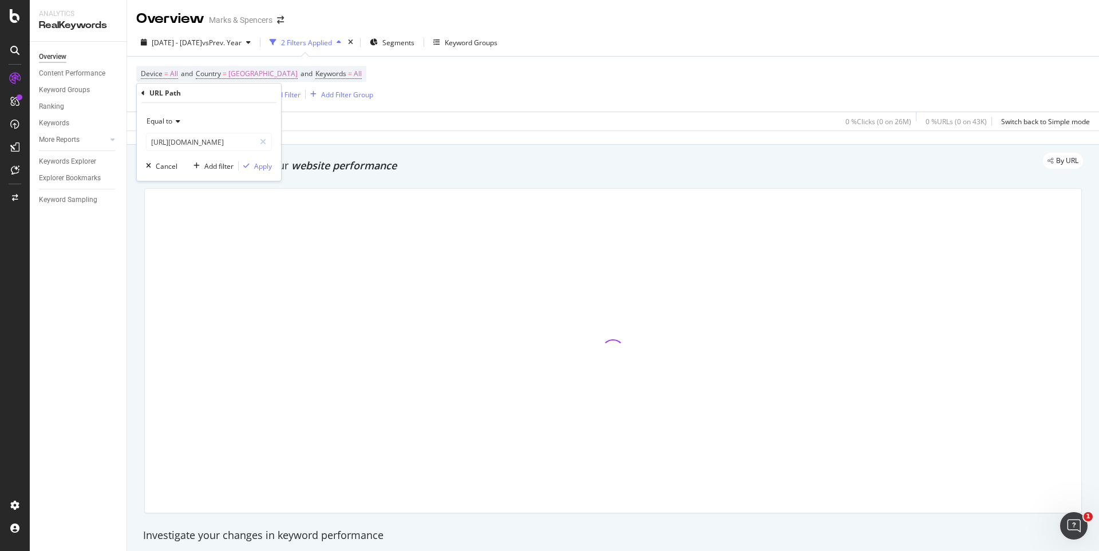
click at [148, 89] on div "URL Path" at bounding box center [208, 93] width 135 height 19
click at [255, 96] on icon at bounding box center [250, 94] width 10 height 11
click at [362, 96] on div "Device = All and Country = [GEOGRAPHIC_DATA] and Keywords = All Add Filter Add …" at bounding box center [612, 83] width 953 height 53
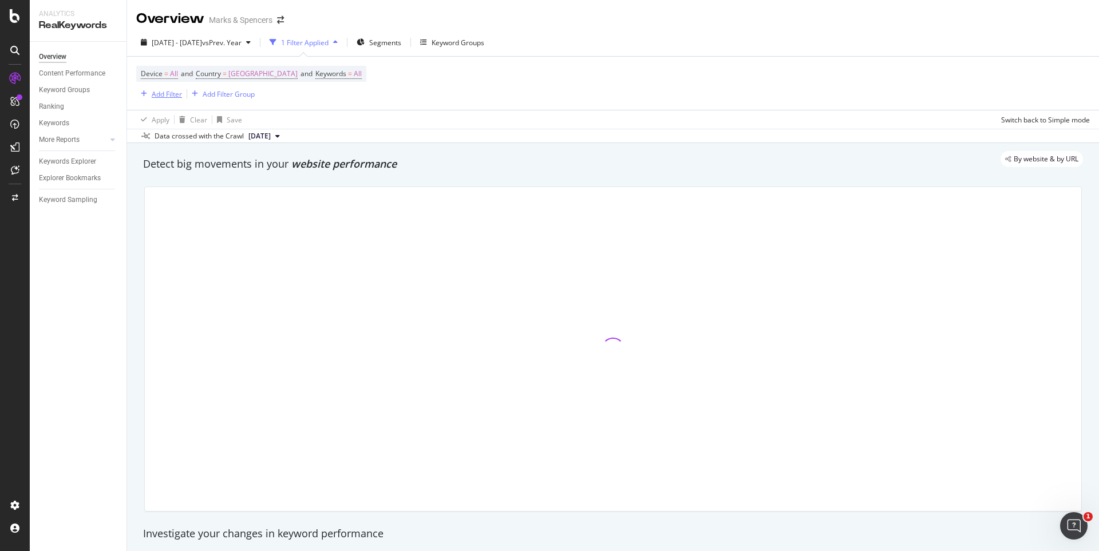
click at [165, 90] on div "Add Filter" at bounding box center [167, 94] width 30 height 10
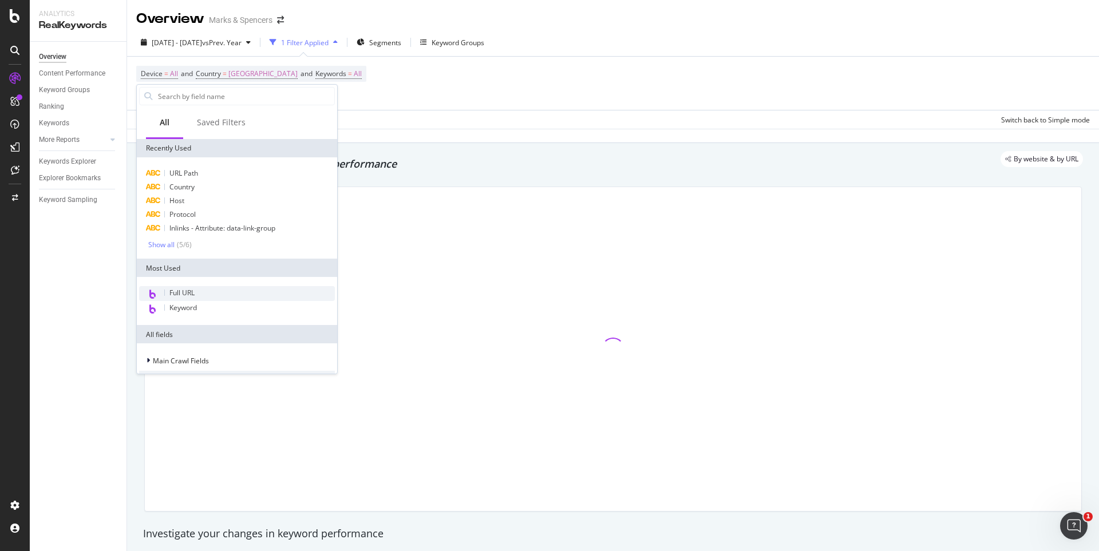
click at [184, 292] on span "Full URL" at bounding box center [181, 293] width 25 height 10
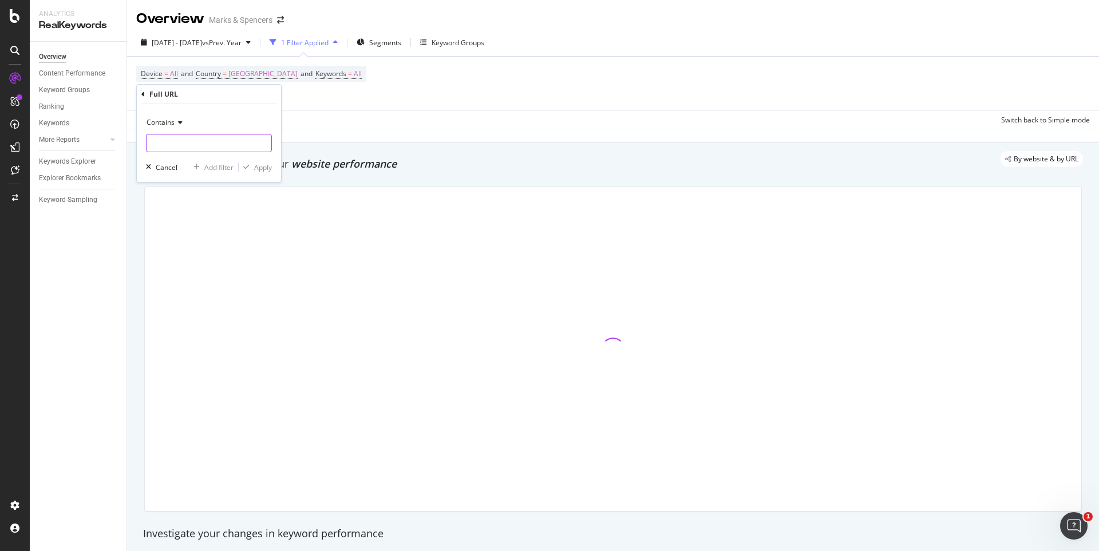
paste input "[URL][DOMAIN_NAME]"
type input "[URL][DOMAIN_NAME]"
click at [176, 124] on icon at bounding box center [179, 122] width 8 height 7
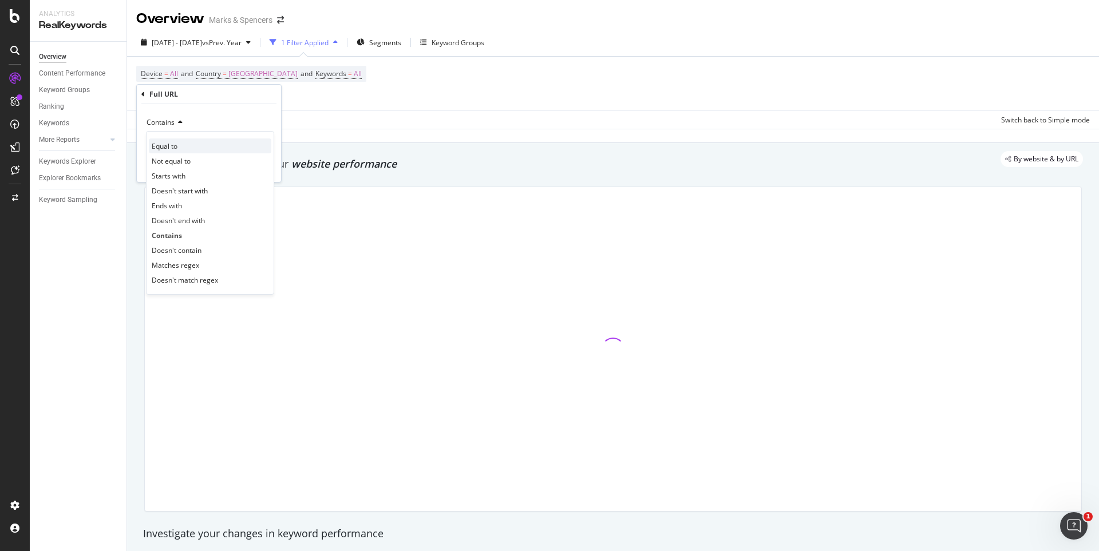
click at [168, 151] on div "Equal to" at bounding box center [210, 145] width 122 height 15
click at [259, 167] on div "Apply" at bounding box center [263, 168] width 18 height 10
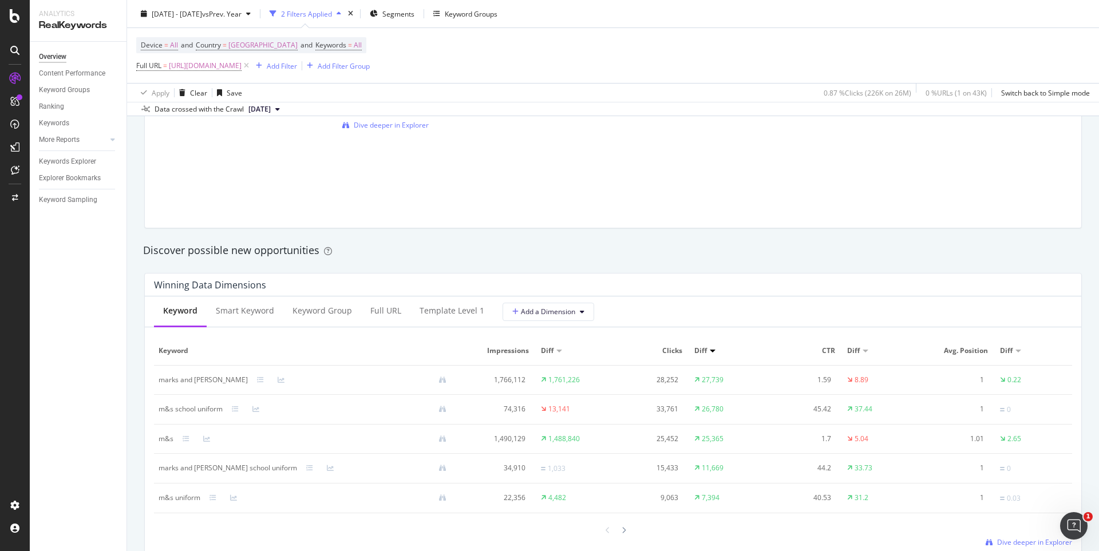
scroll to position [858, 0]
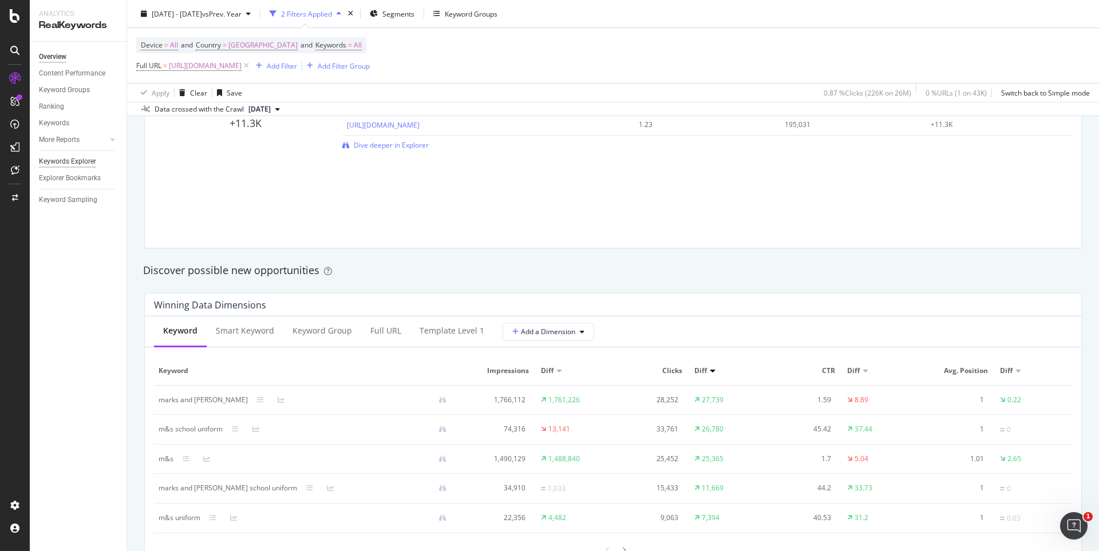
click at [67, 161] on div "Keywords Explorer" at bounding box center [67, 162] width 57 height 12
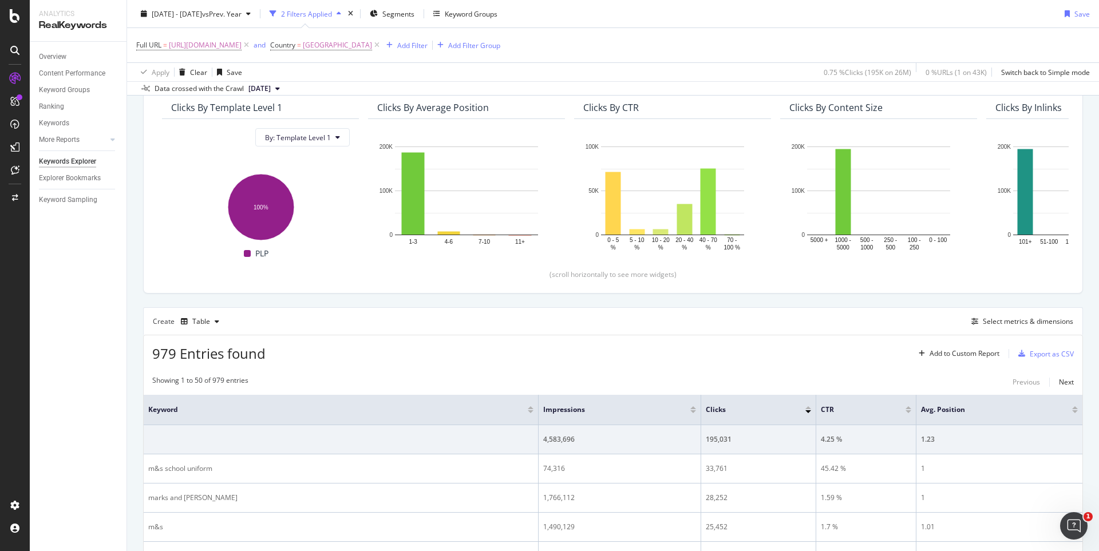
scroll to position [114, 0]
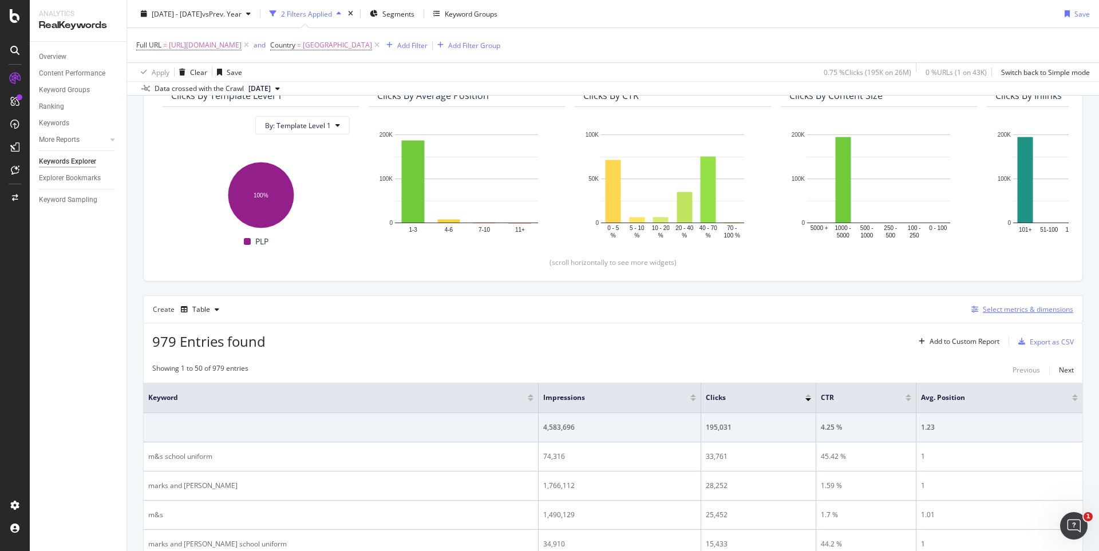
click at [983, 314] on div "Select metrics & dimensions" at bounding box center [1028, 309] width 90 height 10
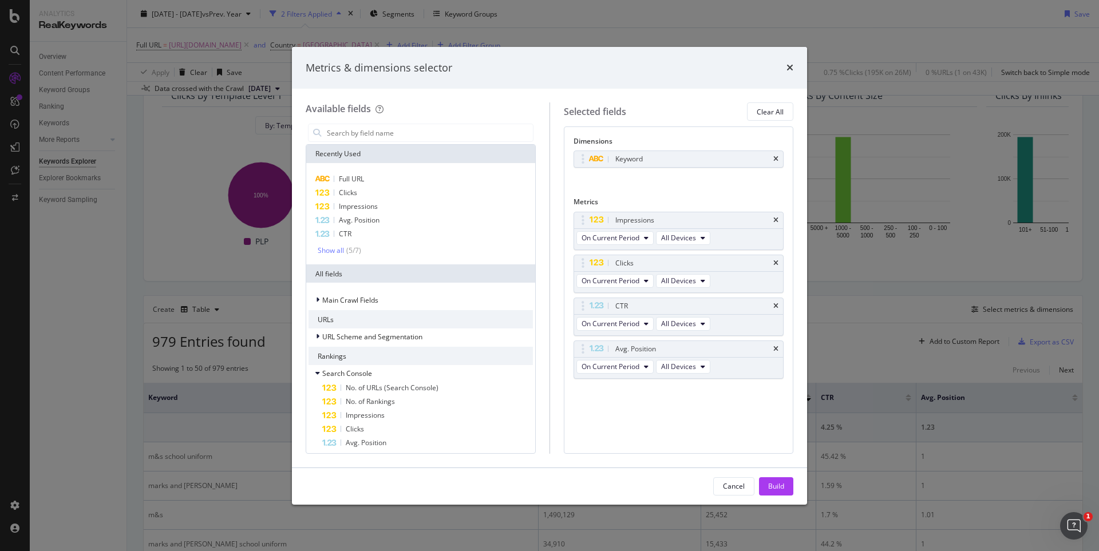
click at [791, 60] on div "Metrics & dimensions selector" at bounding box center [549, 68] width 515 height 42
click at [788, 70] on icon "times" at bounding box center [789, 67] width 7 height 9
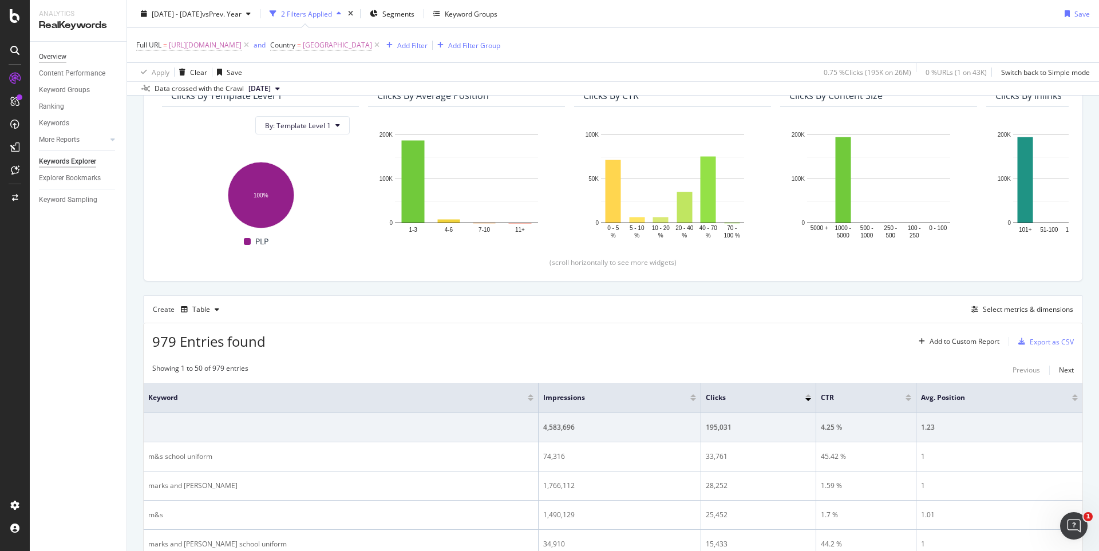
click at [56, 51] on div "Overview" at bounding box center [52, 57] width 27 height 12
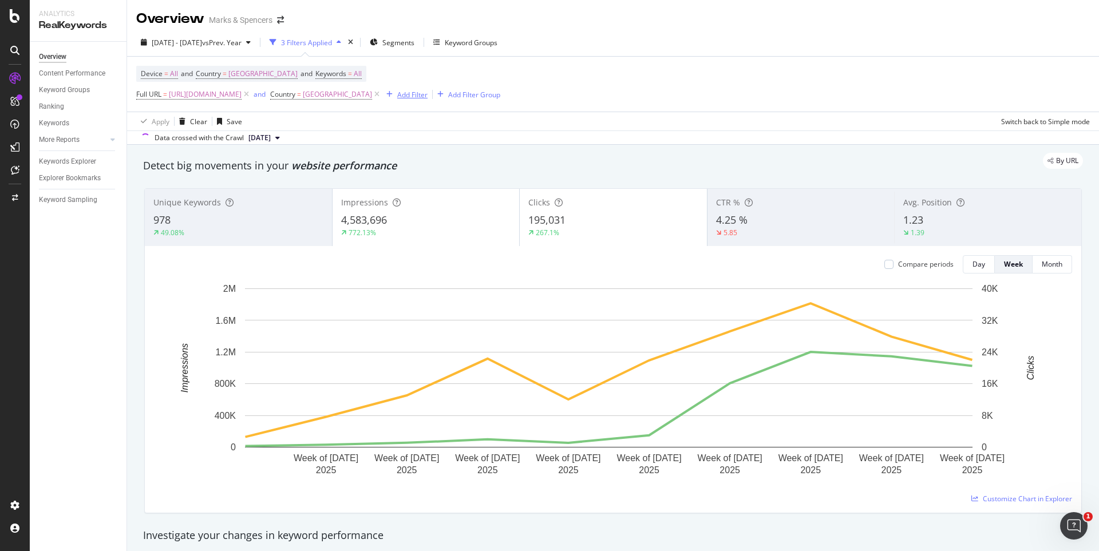
click at [427, 98] on div "Add Filter" at bounding box center [412, 95] width 30 height 10
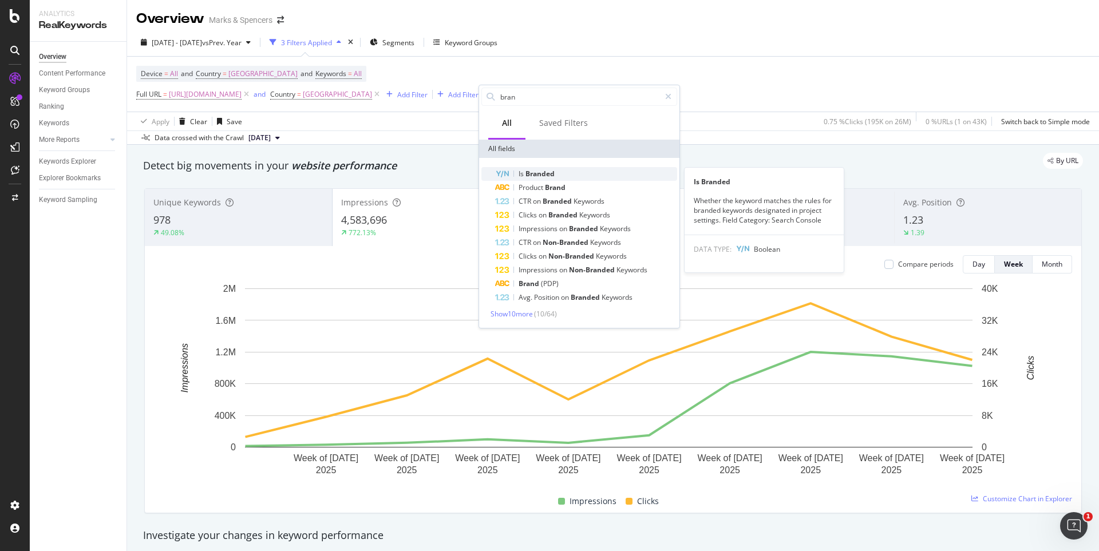
type input "bran"
click at [541, 168] on div "Is Branded" at bounding box center [586, 174] width 182 height 14
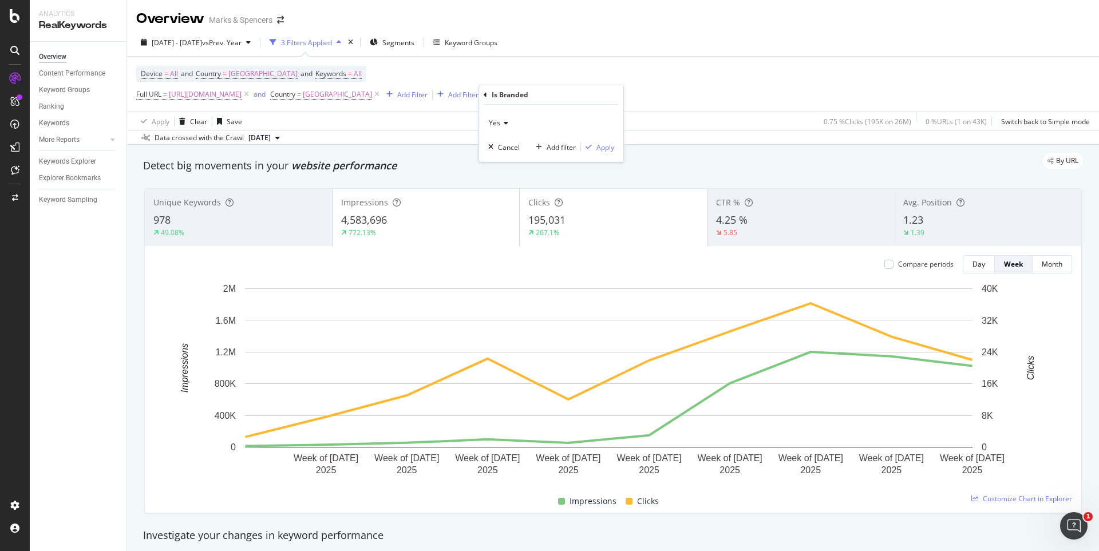
click at [504, 120] on icon at bounding box center [504, 123] width 8 height 7
click at [504, 159] on div "No" at bounding box center [552, 161] width 122 height 15
click at [605, 151] on div "Apply" at bounding box center [605, 147] width 18 height 10
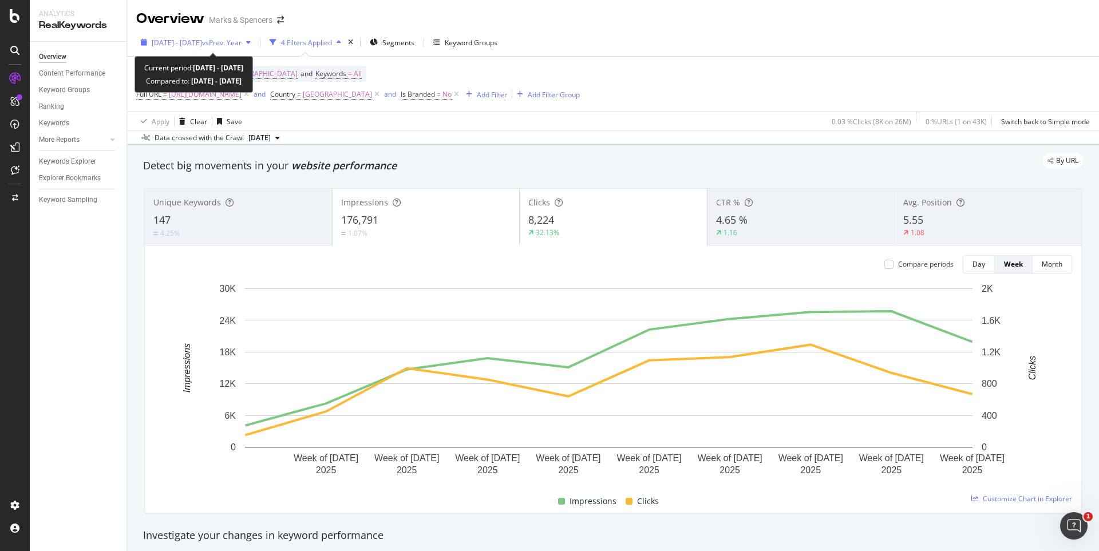
click at [165, 46] on span "[DATE] - [DATE]" at bounding box center [177, 43] width 50 height 10
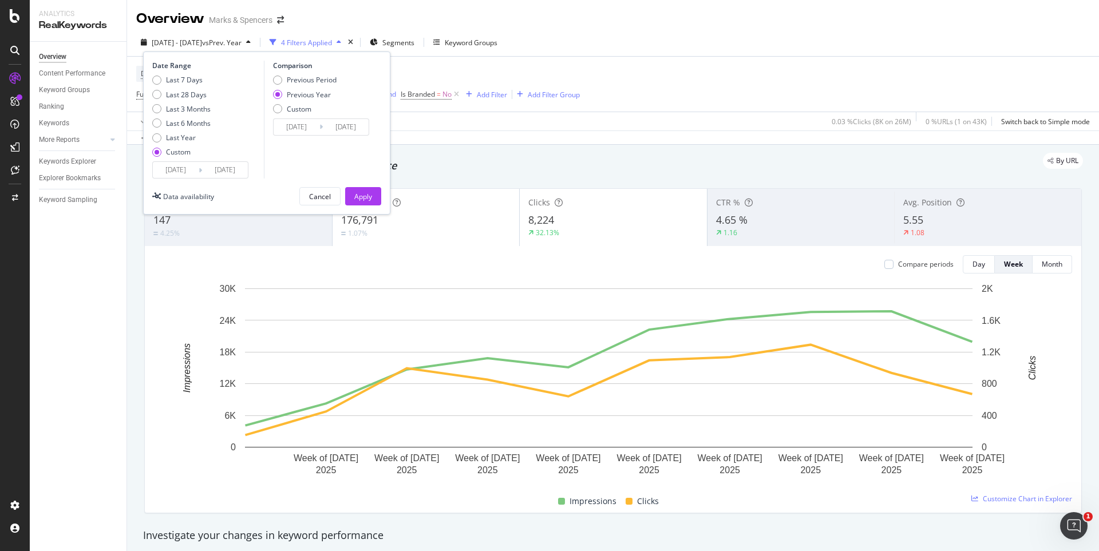
click at [179, 171] on input "[DATE]" at bounding box center [176, 170] width 46 height 16
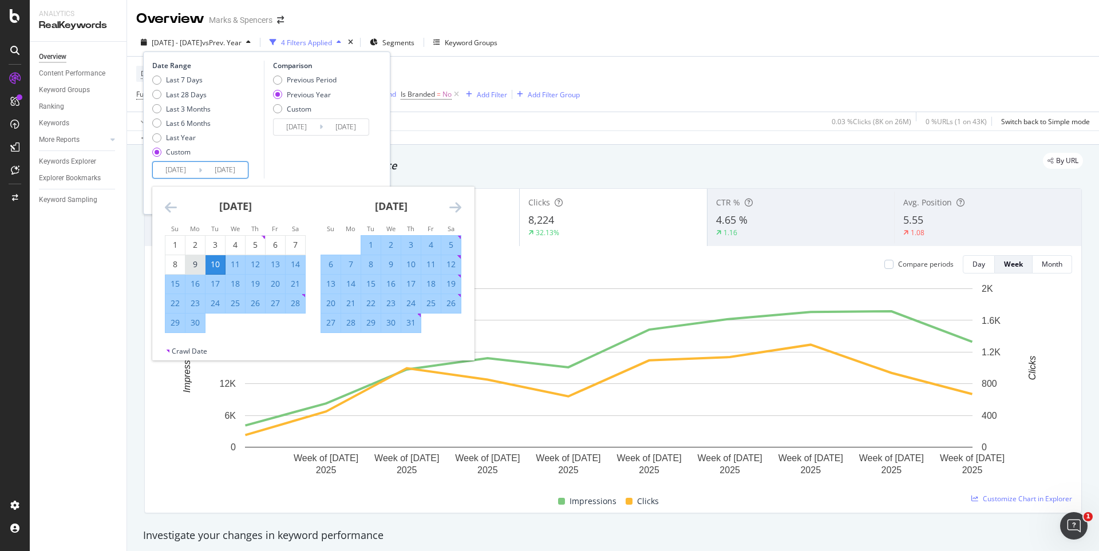
click at [200, 263] on div "9" at bounding box center [194, 264] width 19 height 11
type input "[DATE]"
click at [458, 206] on icon "Move forward to switch to the next month." at bounding box center [455, 207] width 12 height 14
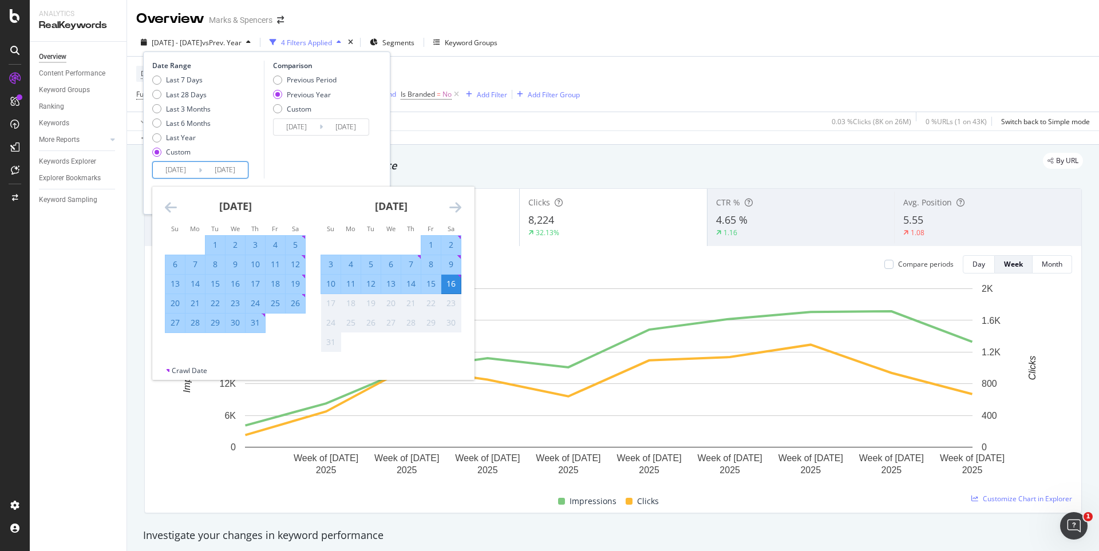
click at [458, 206] on icon "Move forward to switch to the next month." at bounding box center [455, 207] width 12 height 14
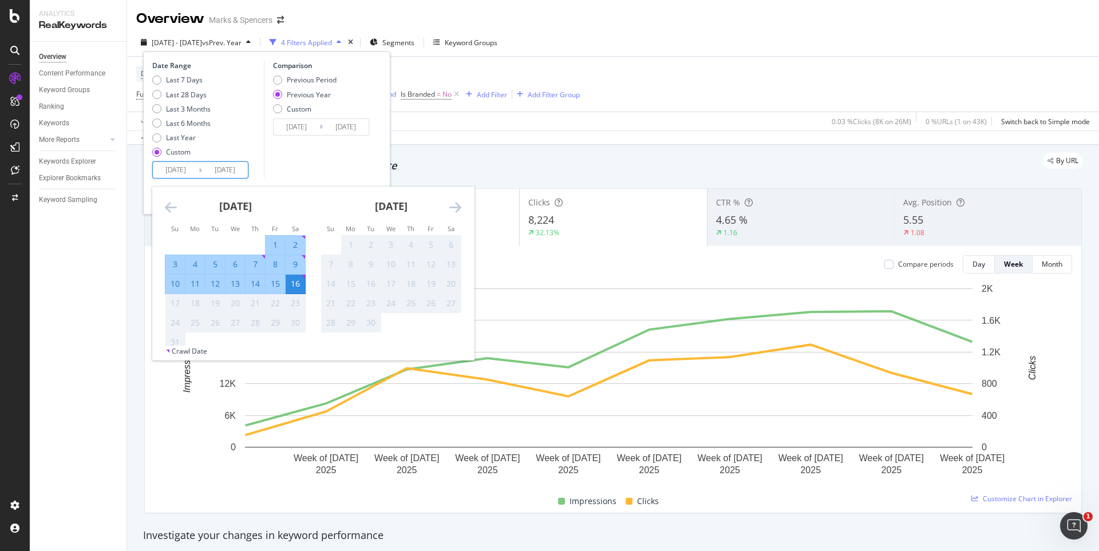
click at [339, 157] on div "Comparison Previous Period Previous Year Custom [DATE] Navigate forward to inte…" at bounding box center [318, 120] width 109 height 118
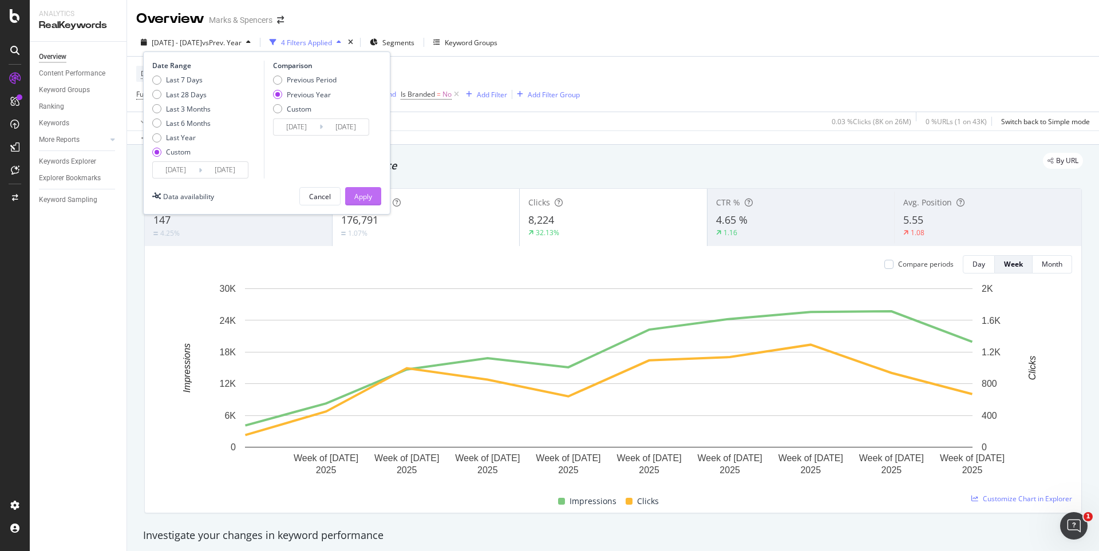
click at [371, 197] on div "Apply" at bounding box center [363, 197] width 18 height 10
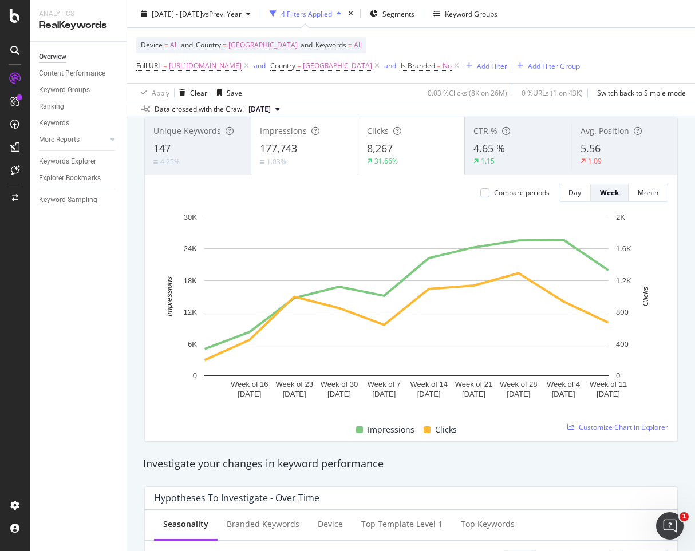
scroll to position [57, 0]
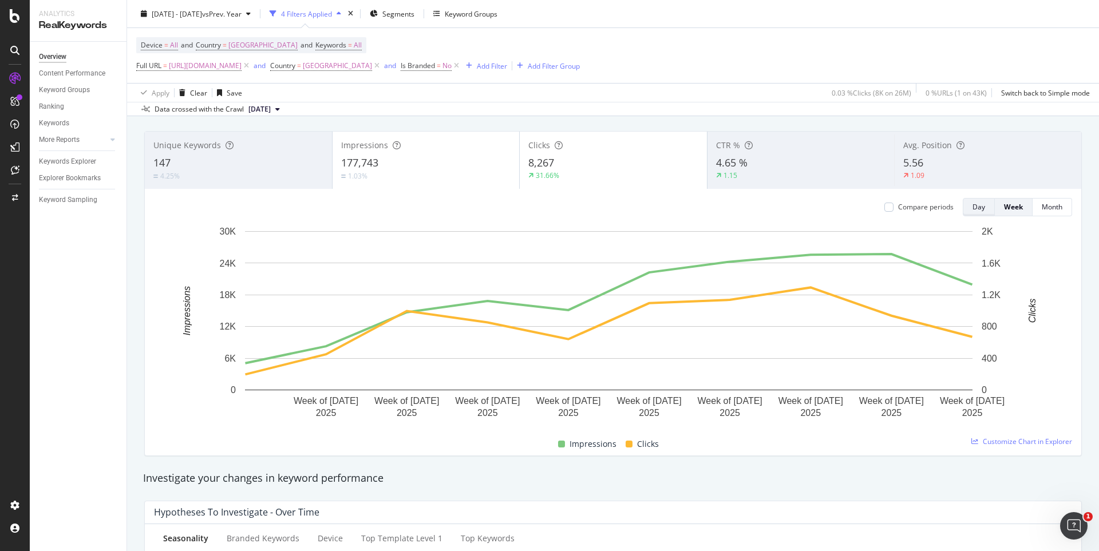
click at [972, 211] on div "Day" at bounding box center [978, 207] width 13 height 10
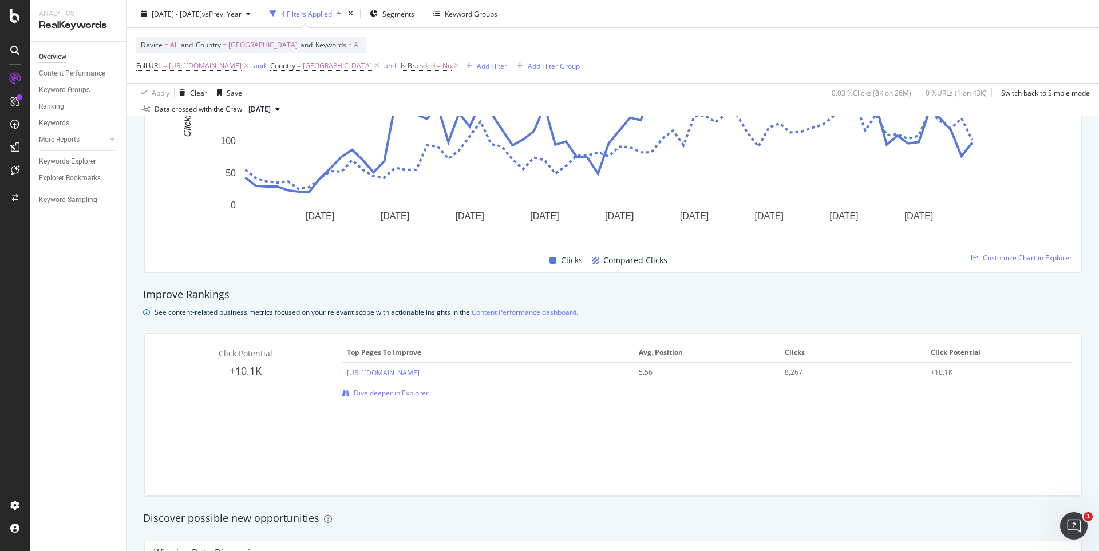
scroll to position [567, 0]
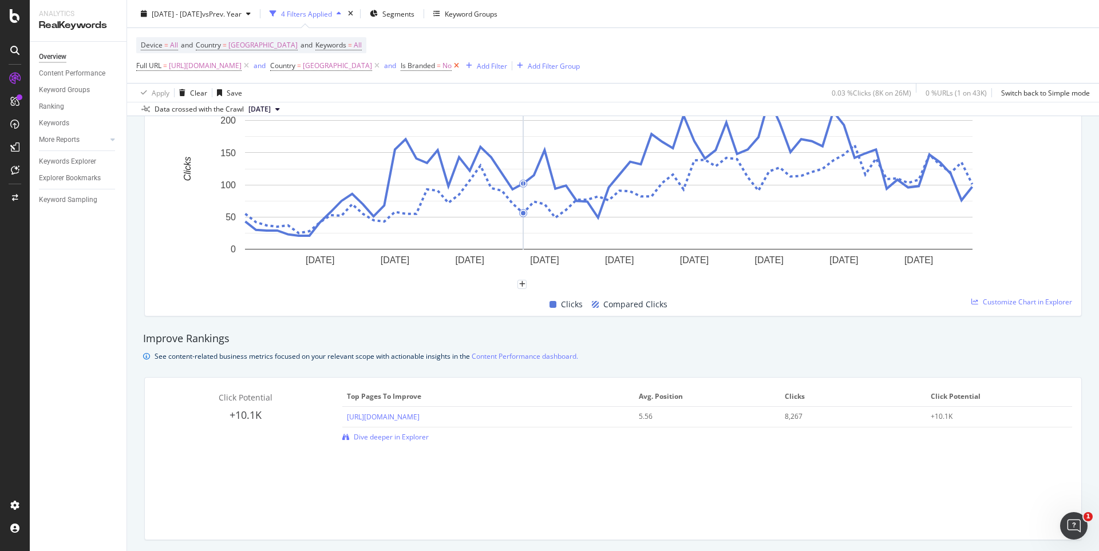
click at [461, 66] on icon at bounding box center [457, 65] width 10 height 11
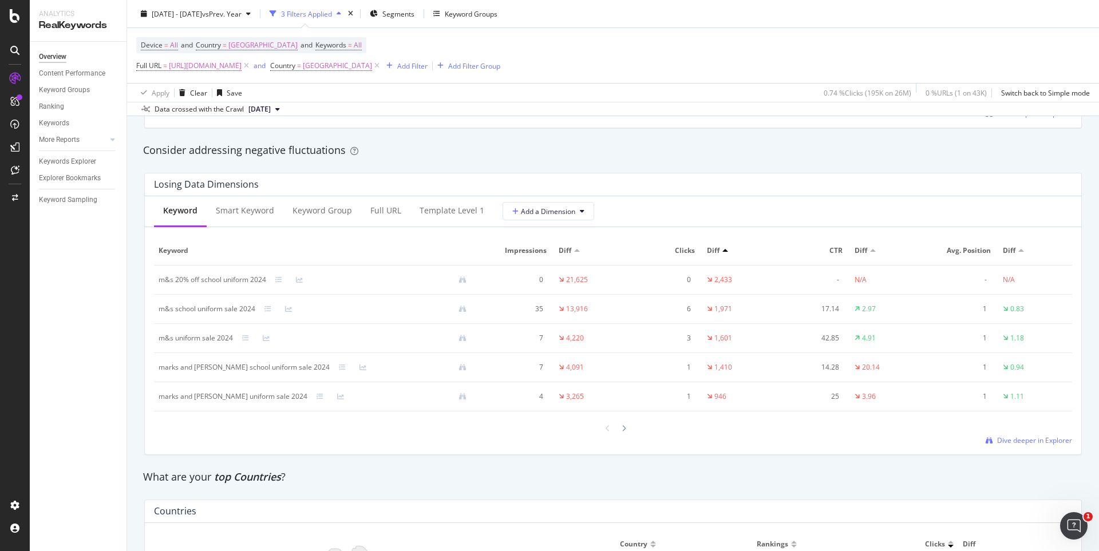
scroll to position [1135, 0]
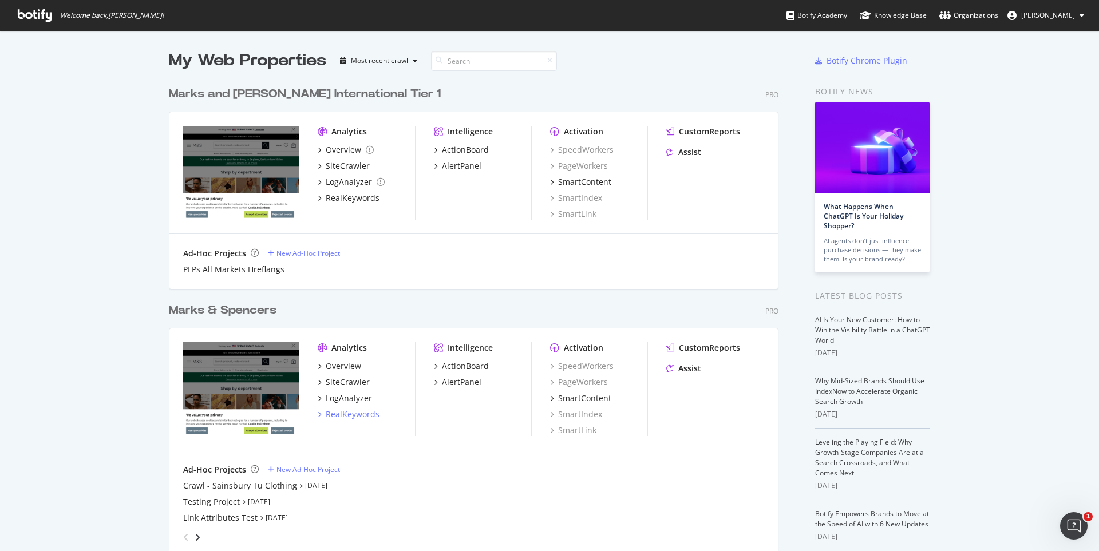
click at [345, 417] on div "RealKeywords" at bounding box center [353, 414] width 54 height 11
